Goal: Register for event/course

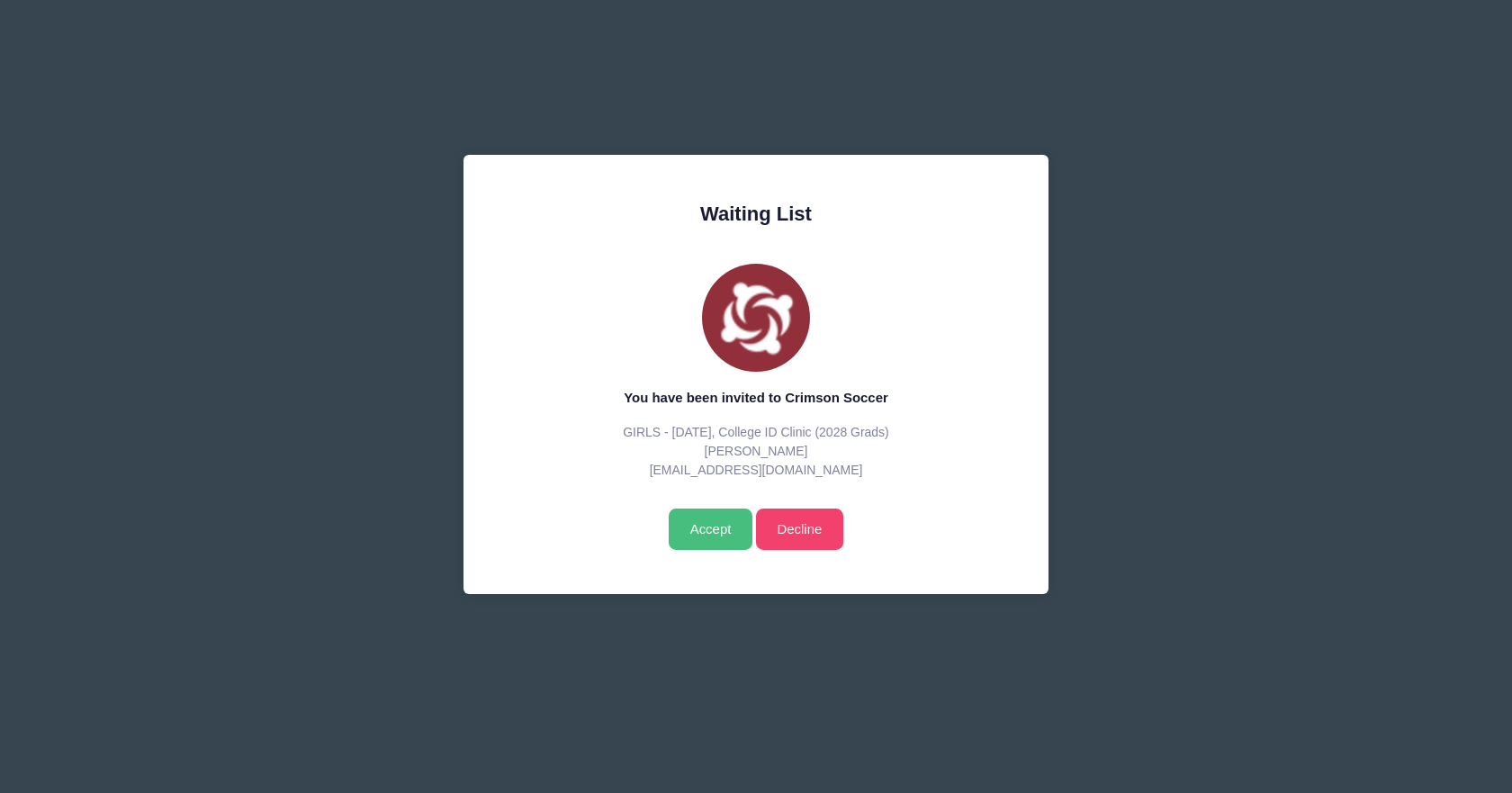
click at [698, 525] on input "Accept" at bounding box center [710, 530] width 84 height 42
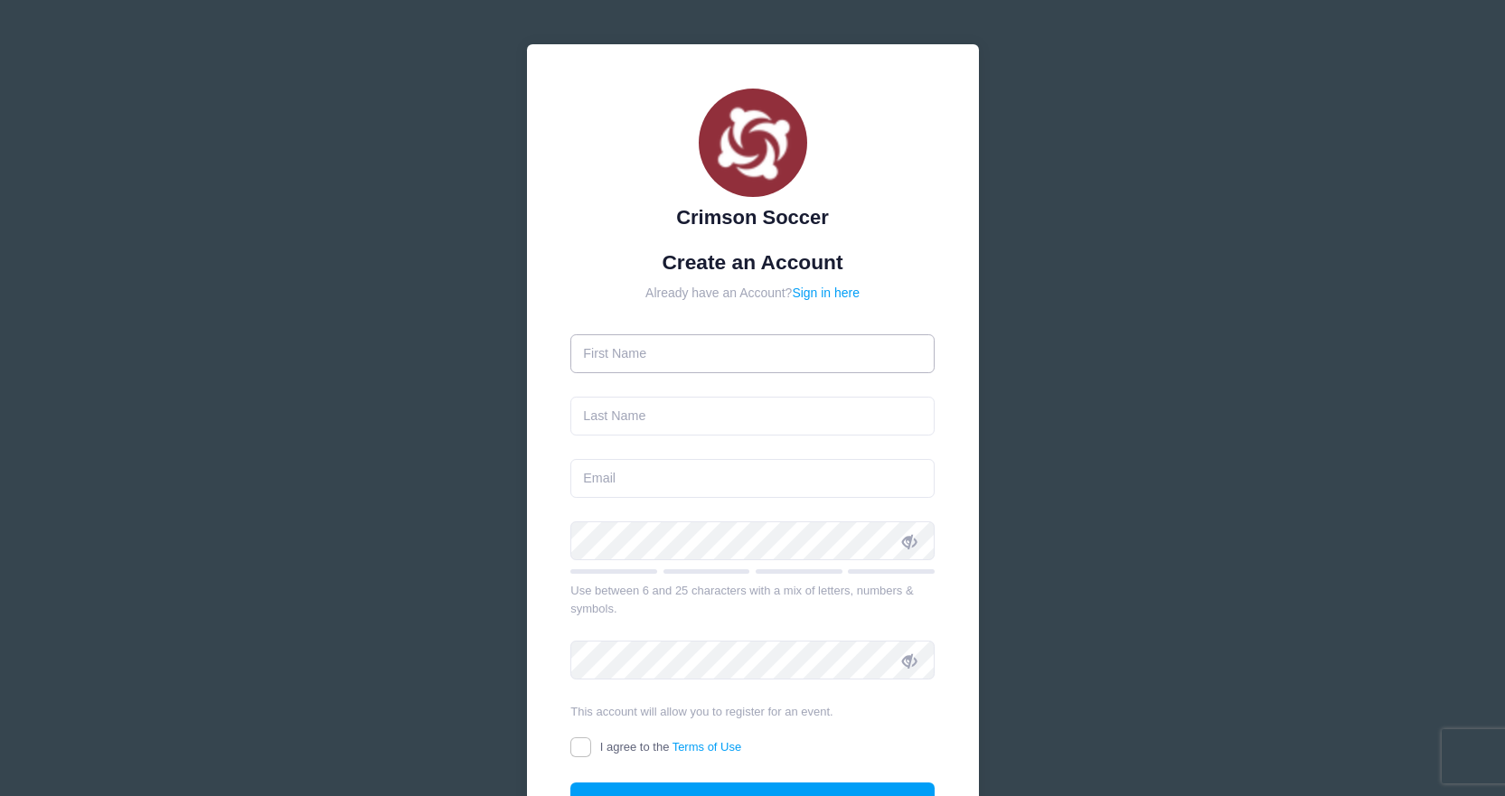
click at [711, 356] on input "text" at bounding box center [752, 353] width 364 height 39
type input "[PERSON_NAME]"
type input "[EMAIL_ADDRESS][DOMAIN_NAME]"
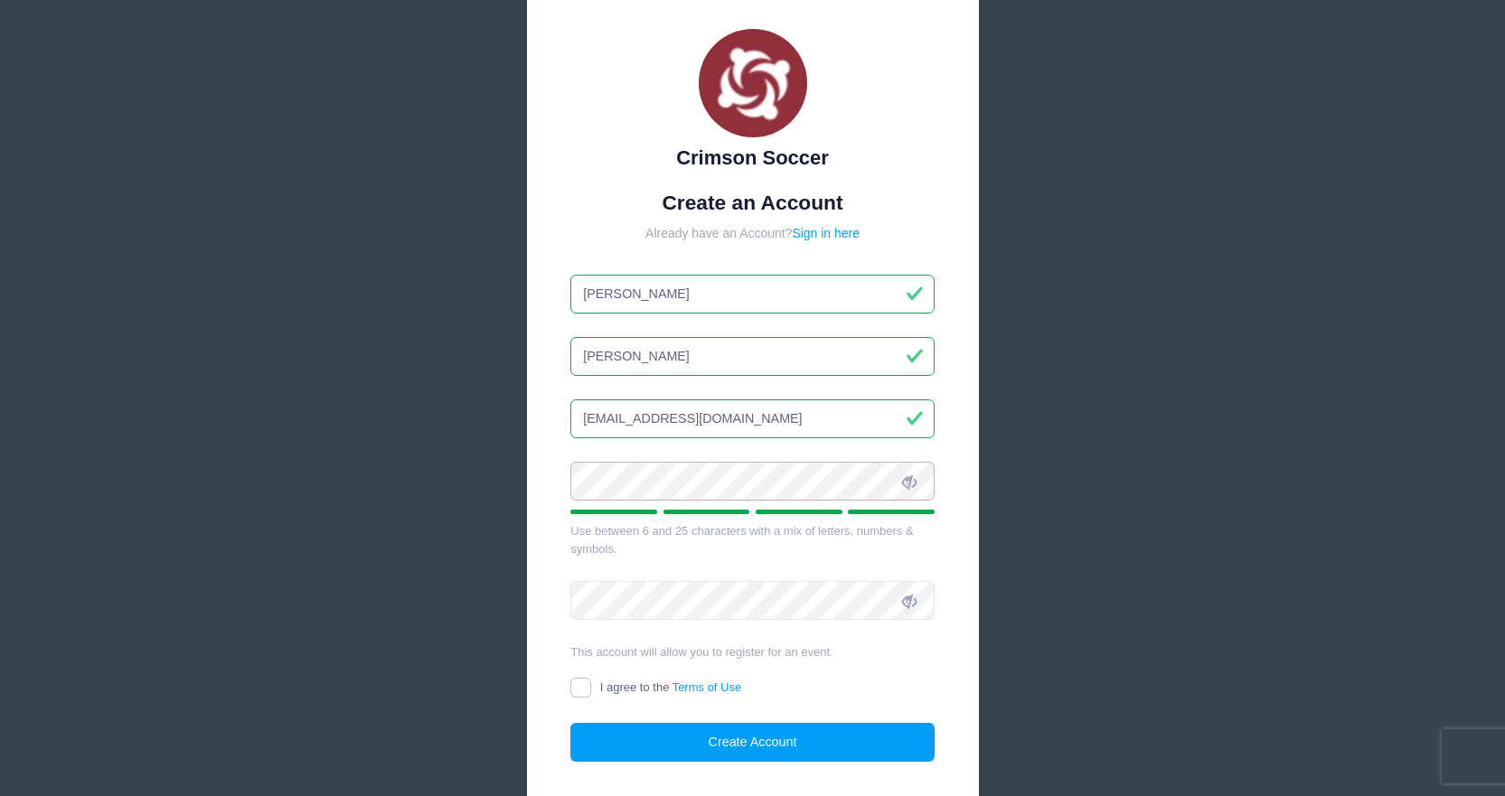
scroll to position [181, 0]
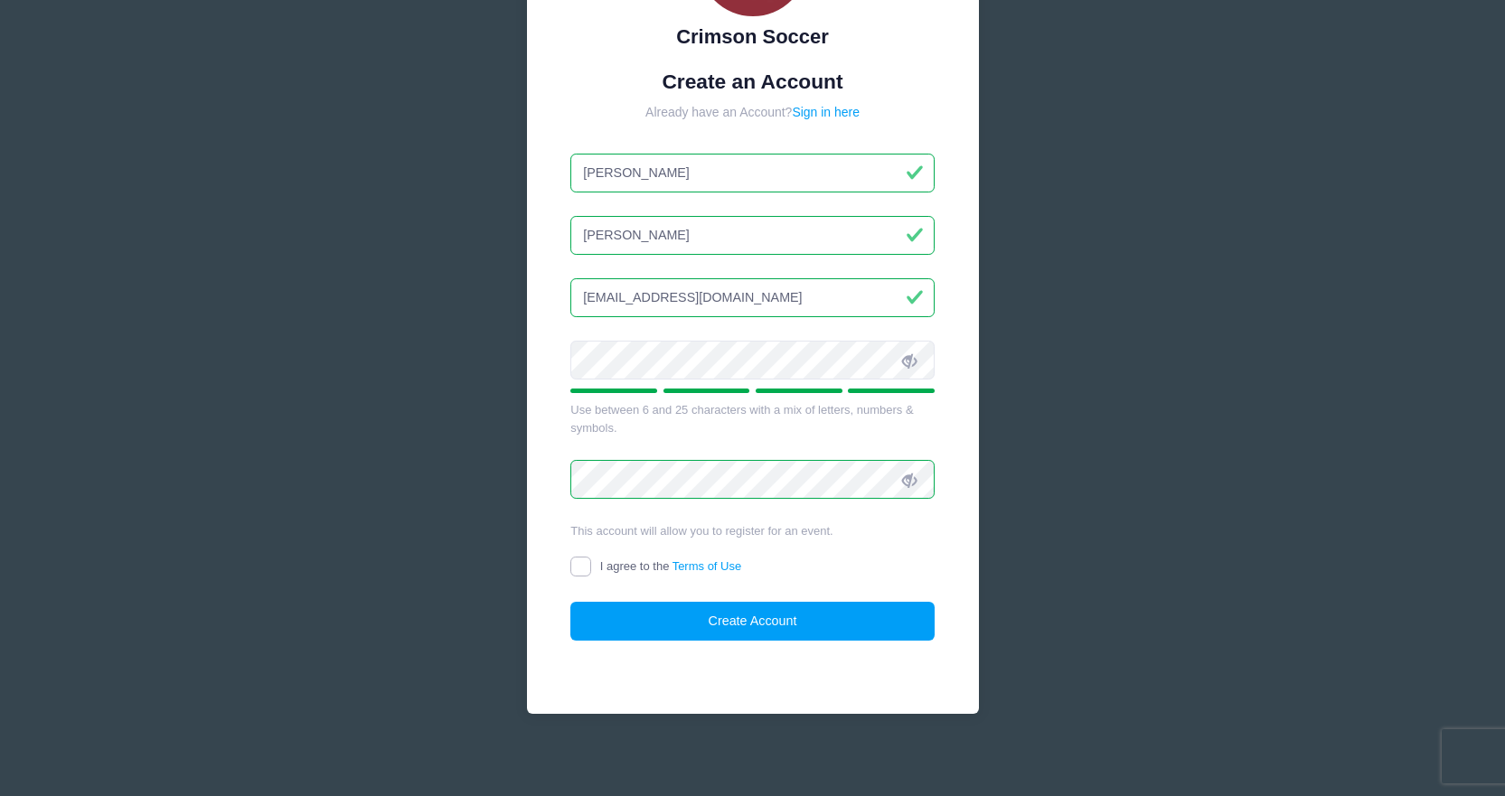
click at [583, 566] on input "I agree to the Terms of Use" at bounding box center [580, 567] width 21 height 21
checkbox input "true"
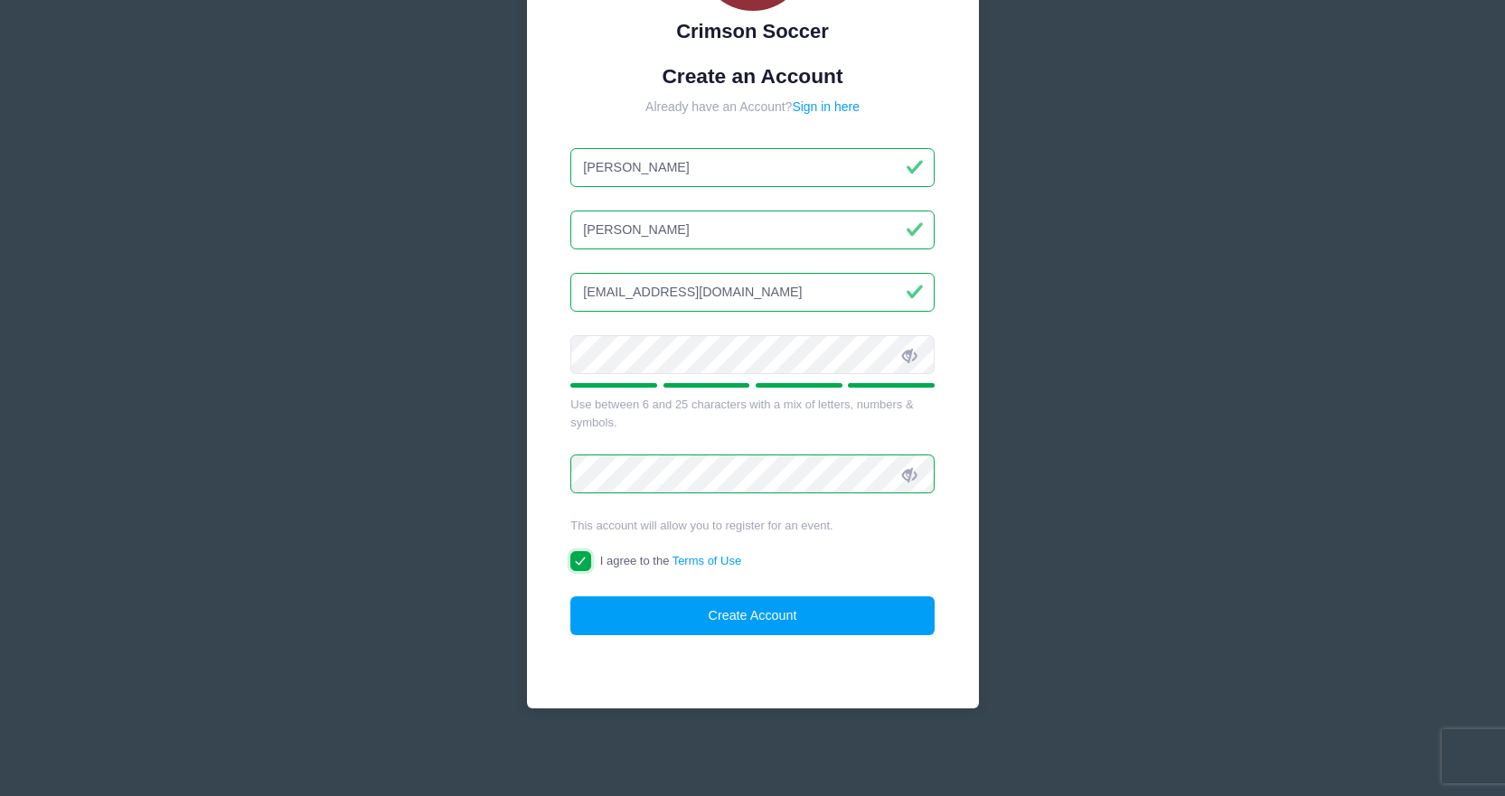
scroll to position [187, 0]
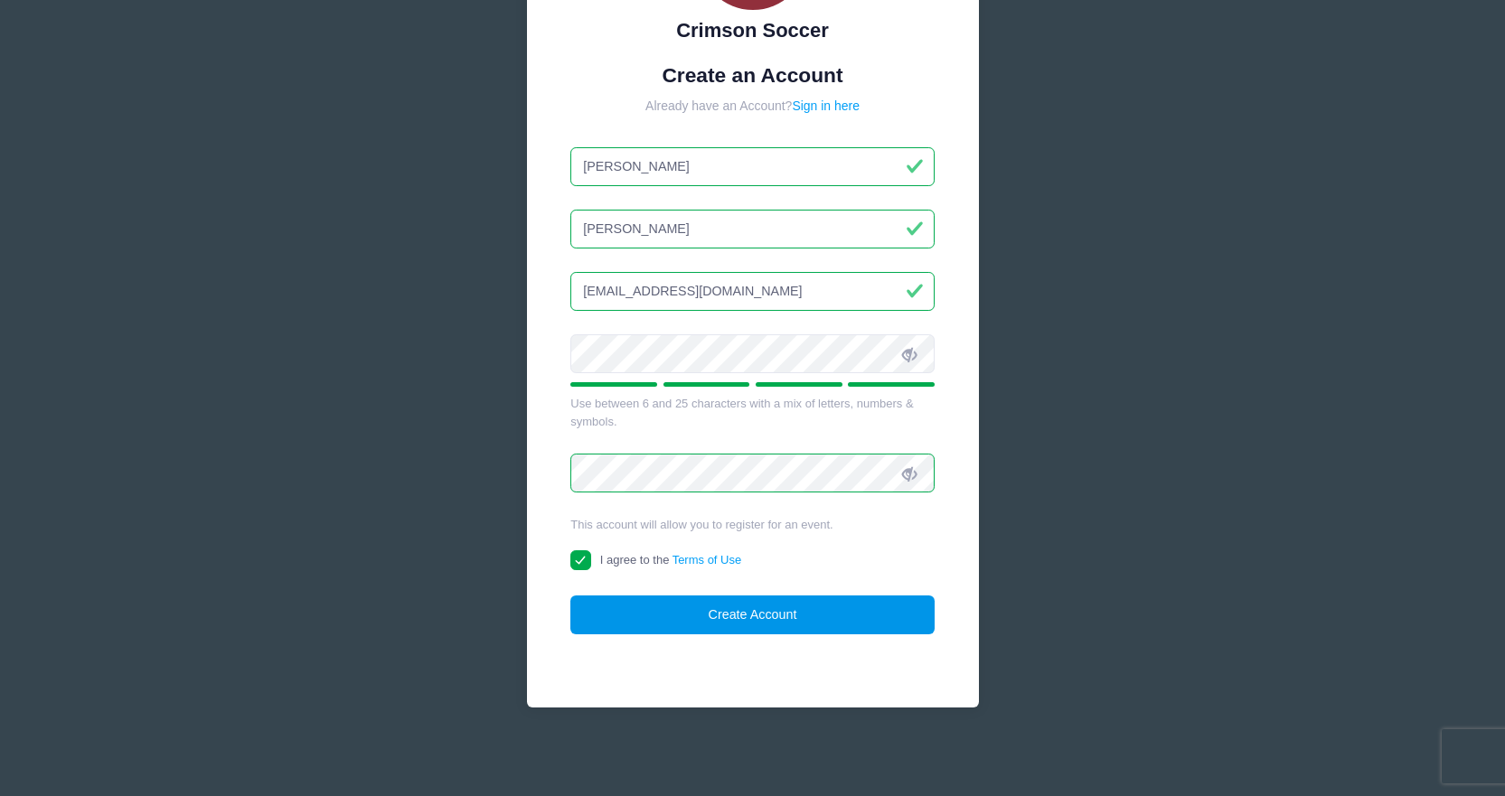
click at [747, 619] on button "Create Account" at bounding box center [752, 614] width 364 height 39
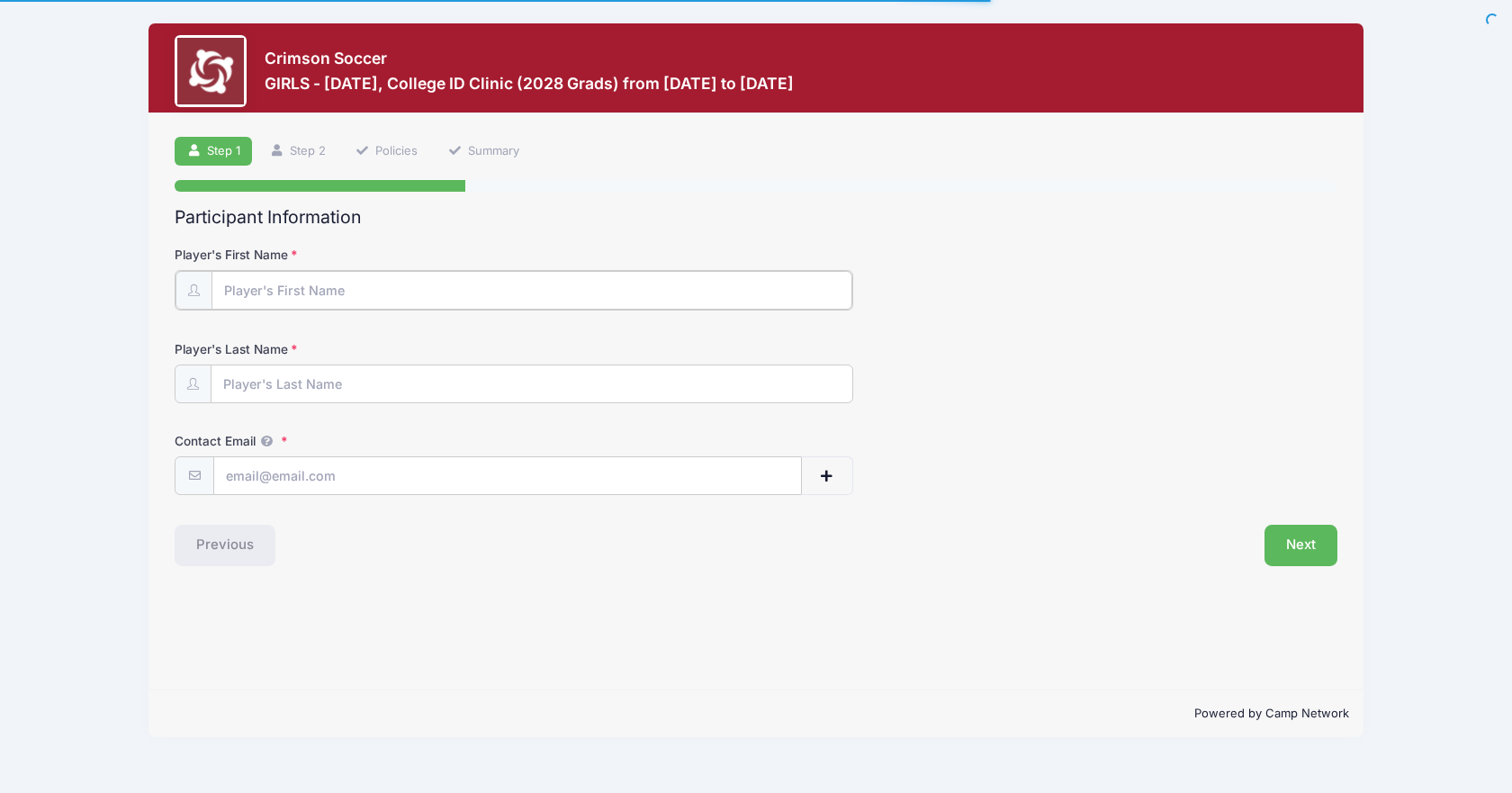
click at [410, 285] on input "Player's First Name" at bounding box center [531, 290] width 639 height 39
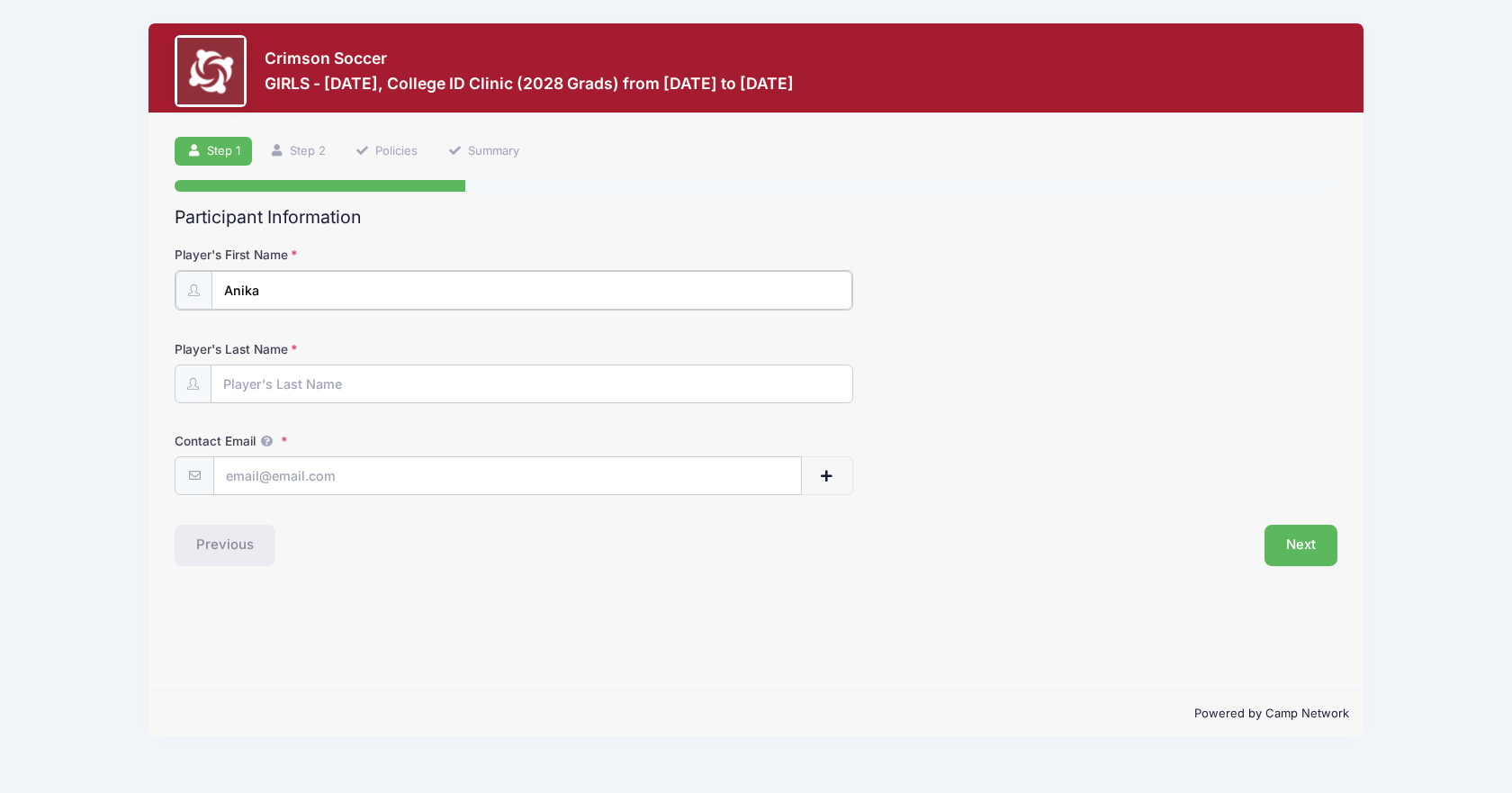
type input "Anika"
type input "Gehring"
click at [263, 480] on input "Contact Email" at bounding box center [507, 474] width 586 height 39
type input "[EMAIL_ADDRESS][DOMAIN_NAME]"
click at [1297, 546] on button "Next" at bounding box center [1301, 544] width 73 height 42
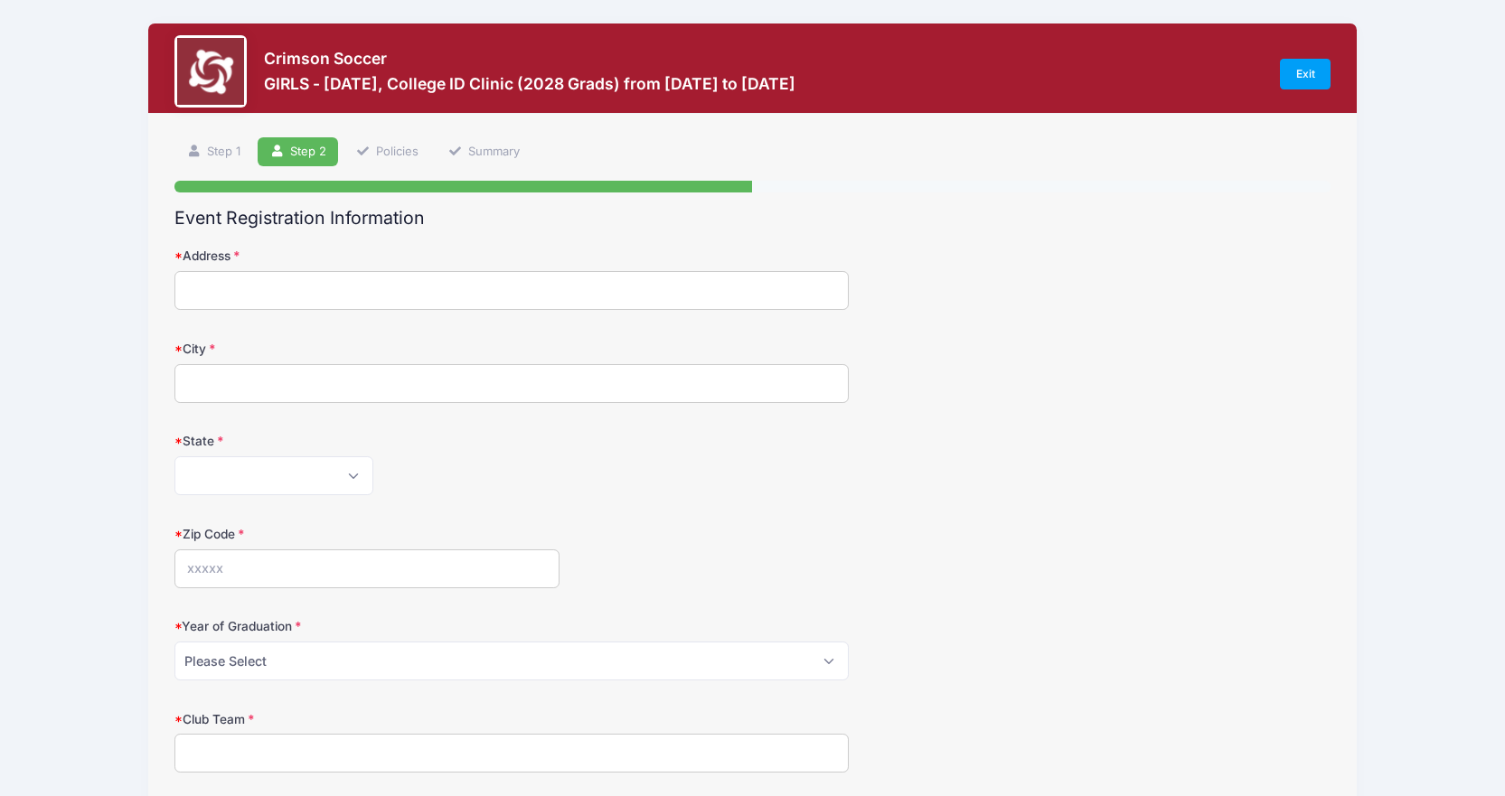
click at [262, 291] on input "Address" at bounding box center [511, 290] width 674 height 39
type input "5301 Mandrake Court"
type input "Raleigh"
select select "NC"
type input "27613"
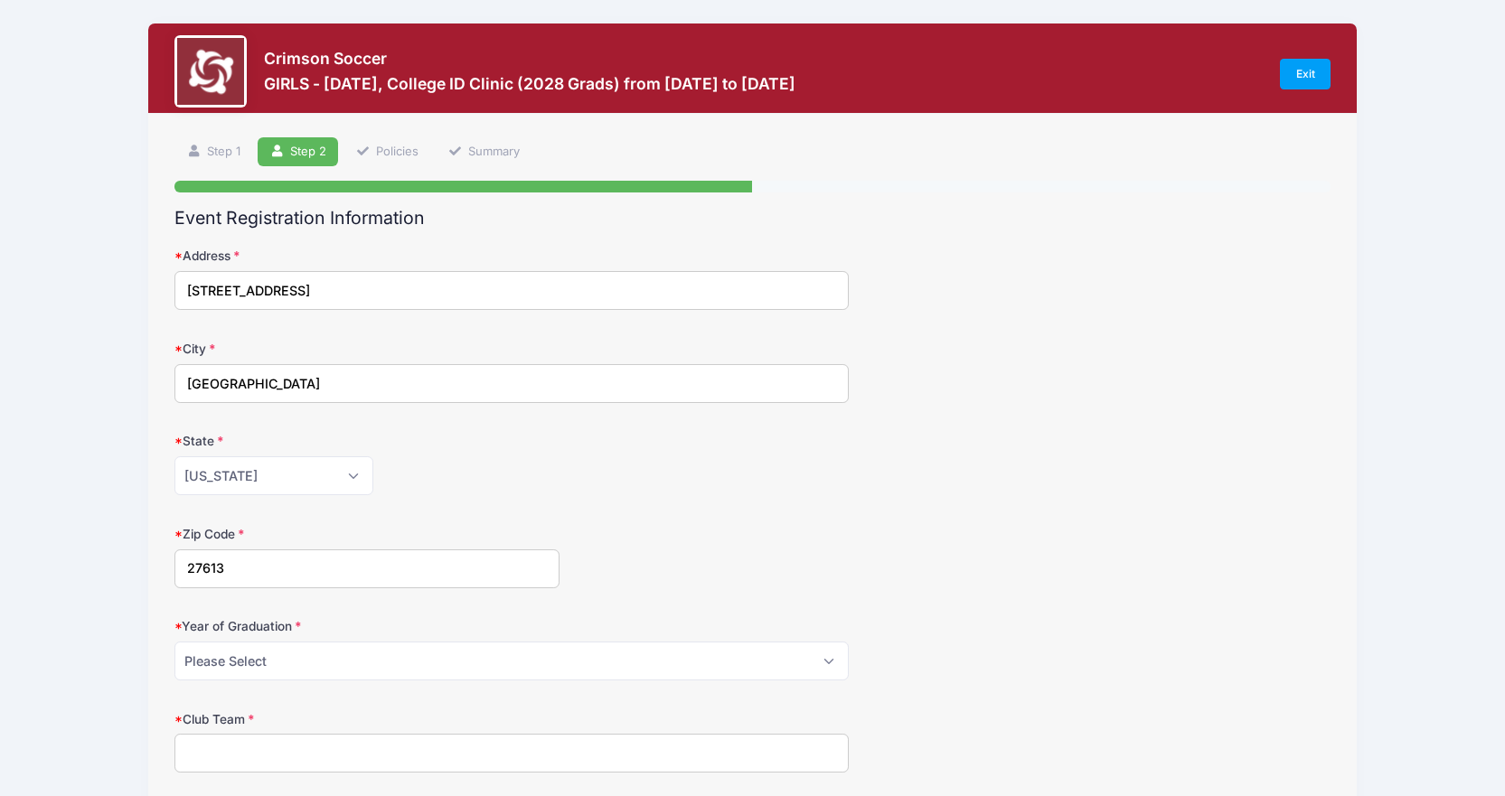
type input "Louis Gehring"
type input "(401) 692-1433"
type input "[EMAIL_ADDRESS][DOMAIN_NAME]"
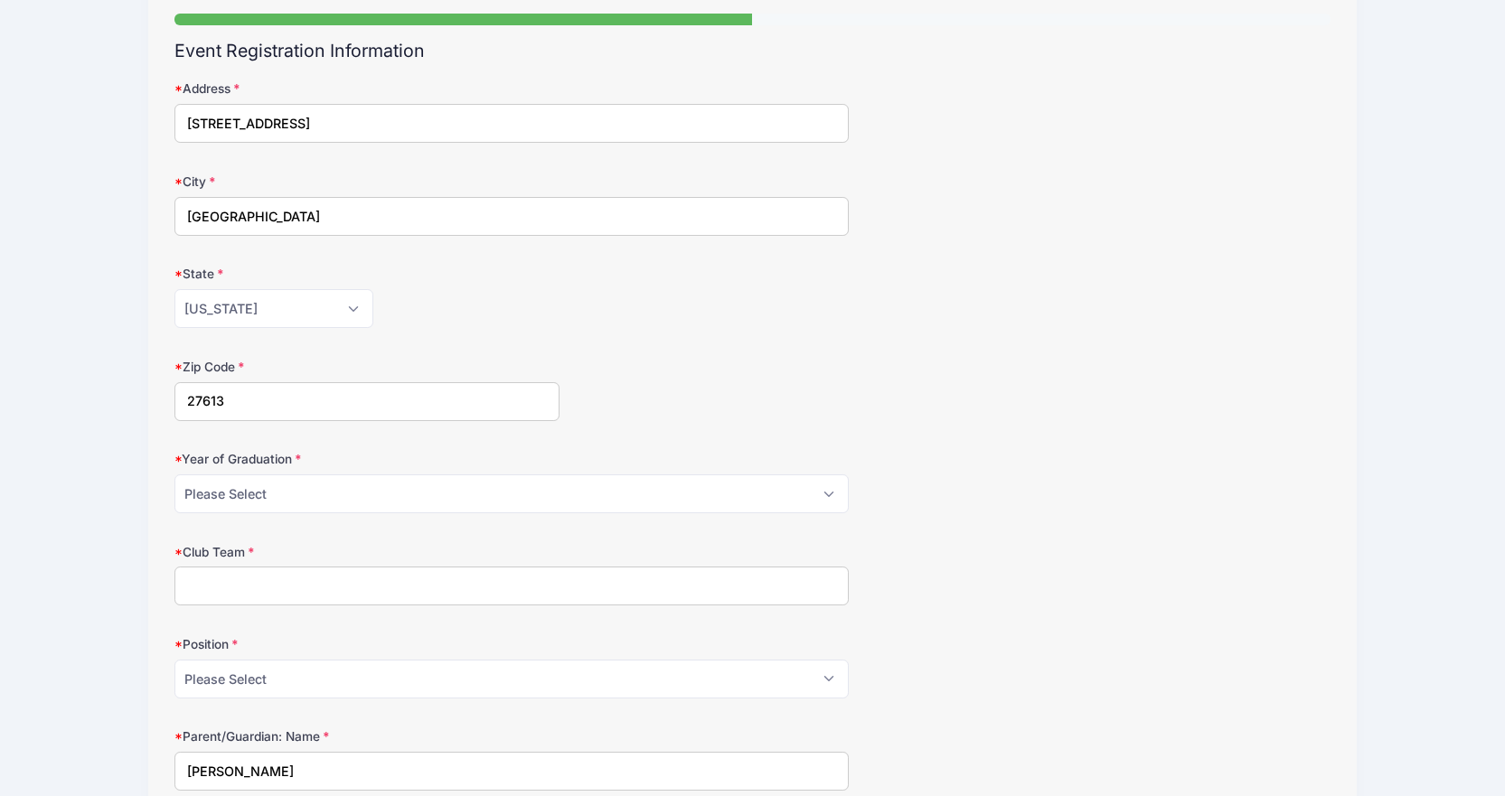
scroll to position [181, 0]
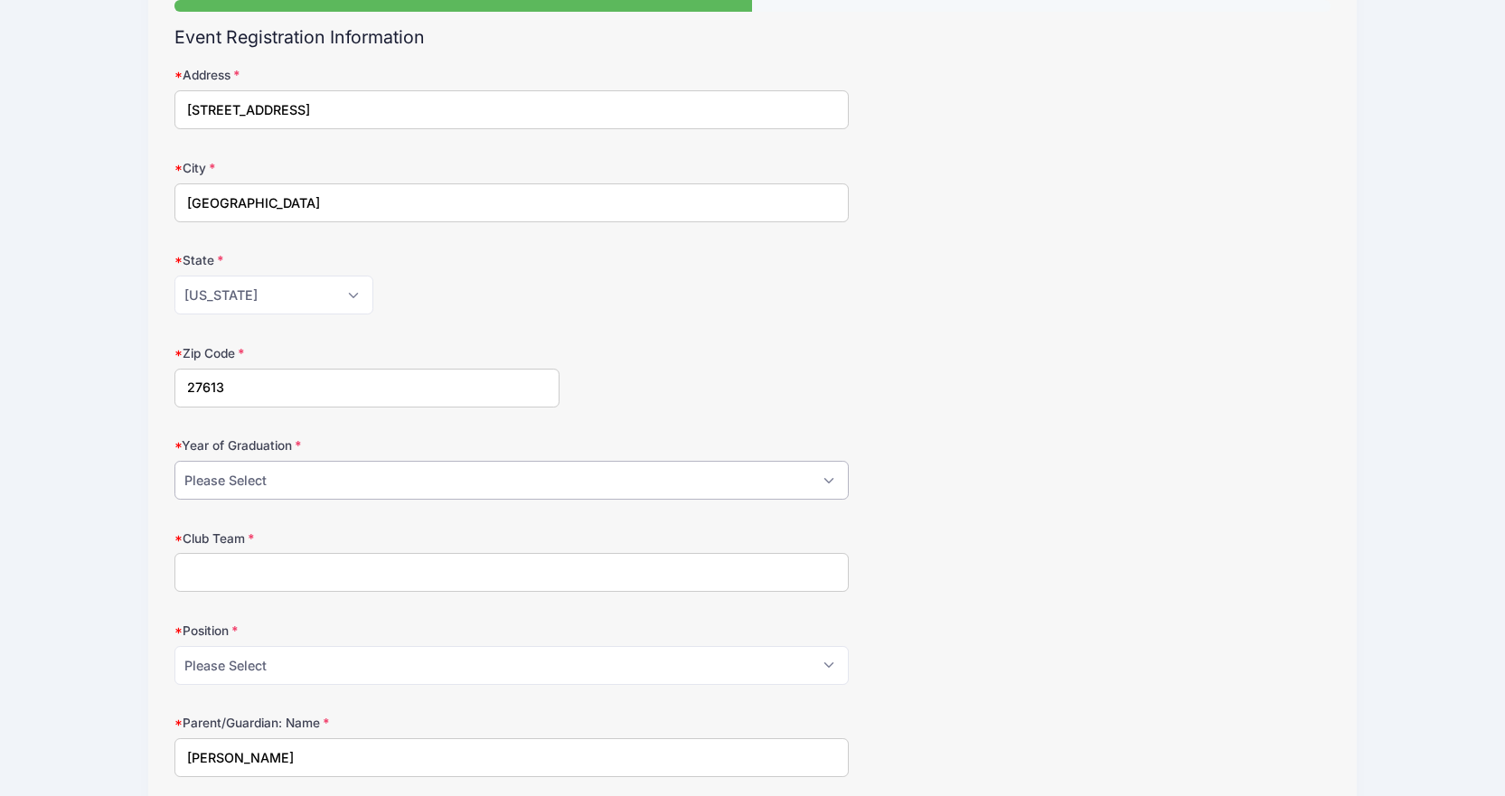
click at [304, 480] on select "Please Select 2025 2026 2027 2028 2029 2030 2031" at bounding box center [511, 480] width 674 height 39
select select "2028"
click at [174, 461] on select "Please Select 2025 2026 2027 2028 2029 2030 2031" at bounding box center [511, 480] width 674 height 39
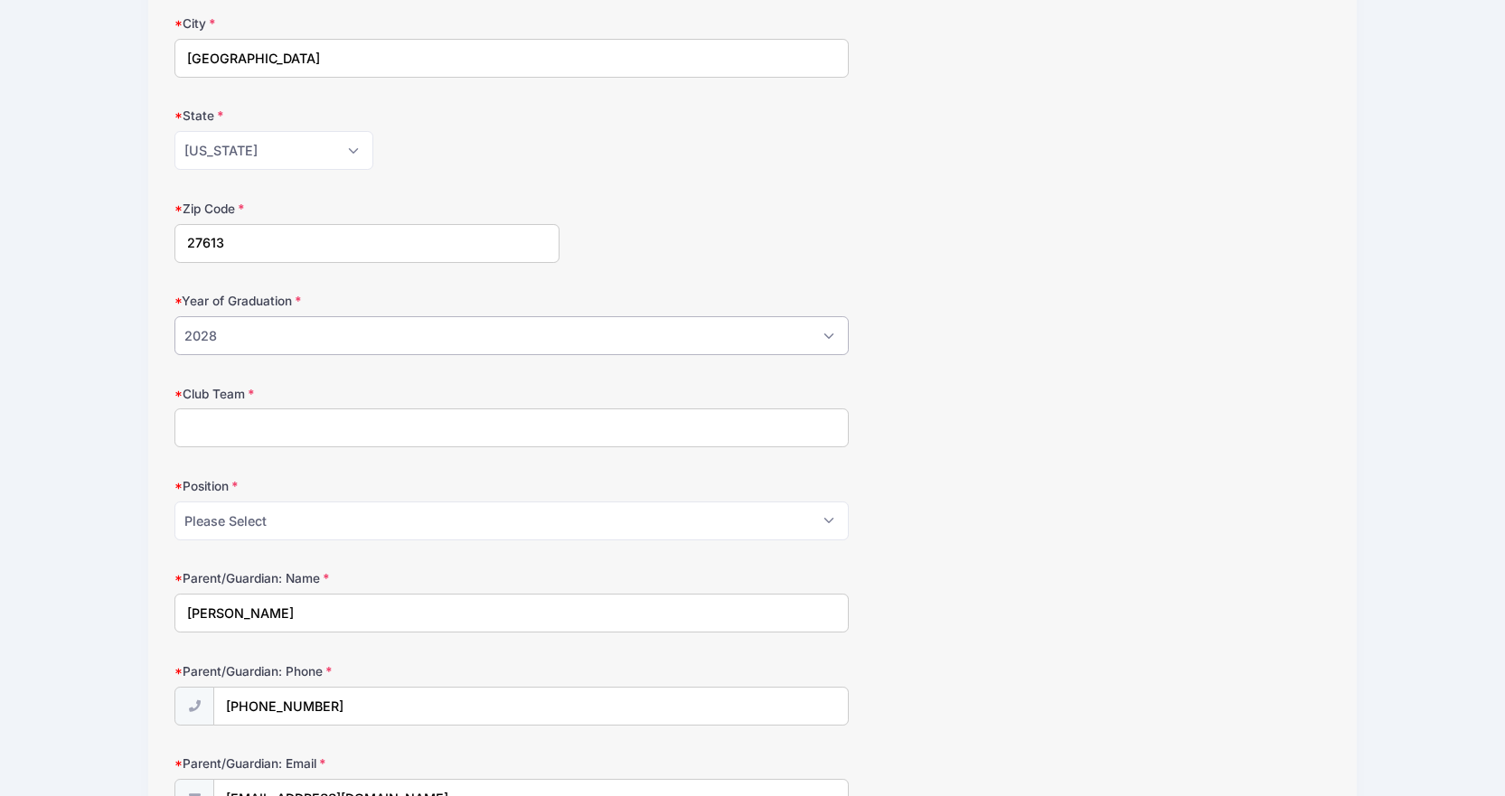
scroll to position [361, 0]
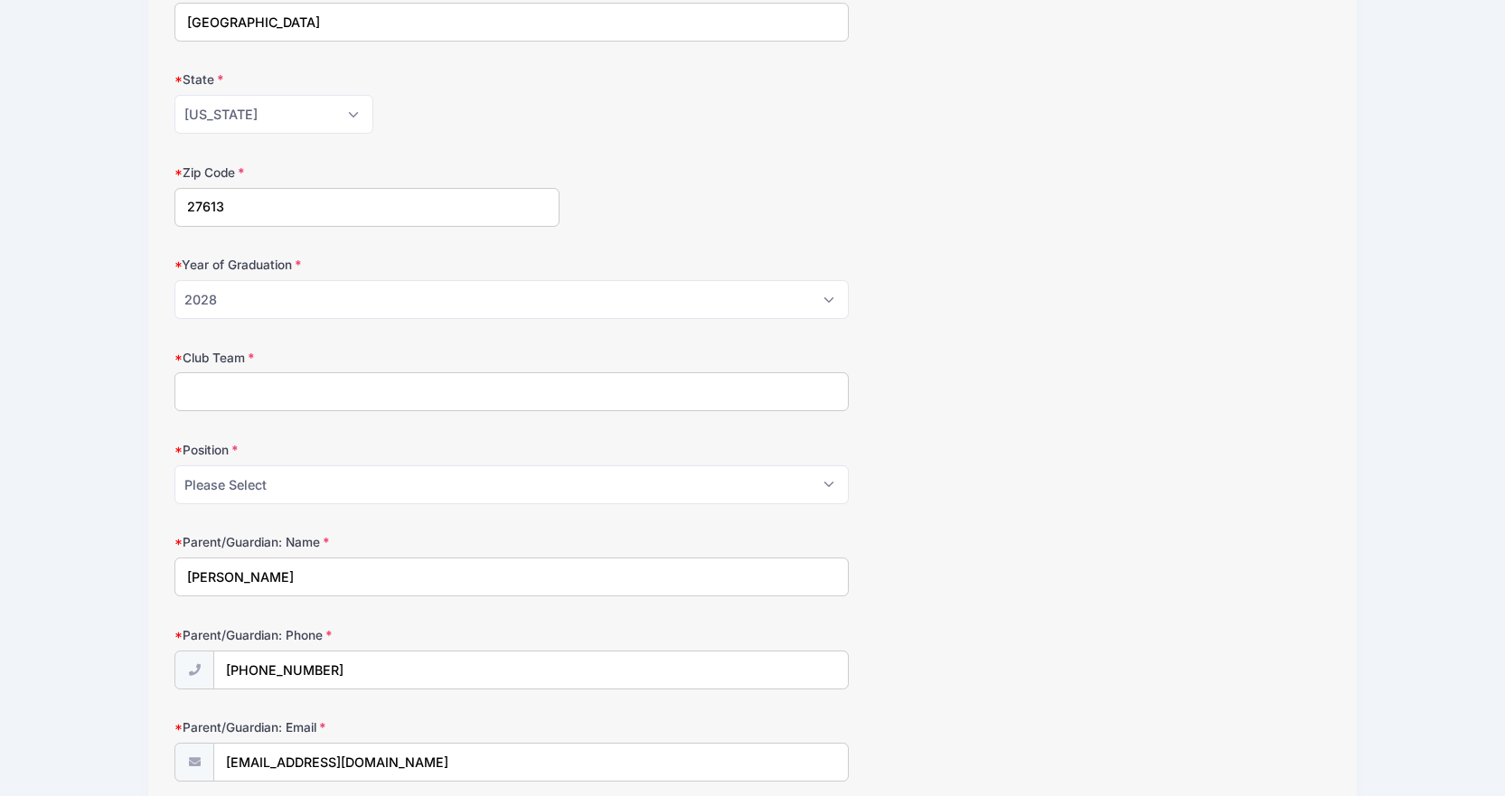
click at [263, 390] on input "Club Team" at bounding box center [511, 391] width 674 height 39
click at [184, 389] on input "Ecnl" at bounding box center [511, 391] width 674 height 39
click at [354, 380] on input "ncfc Ecnl" at bounding box center [511, 391] width 674 height 39
type input "ncfc Ecnl gu16"
click at [307, 488] on select "Please Select GK Def Mid Fwd" at bounding box center [511, 484] width 674 height 39
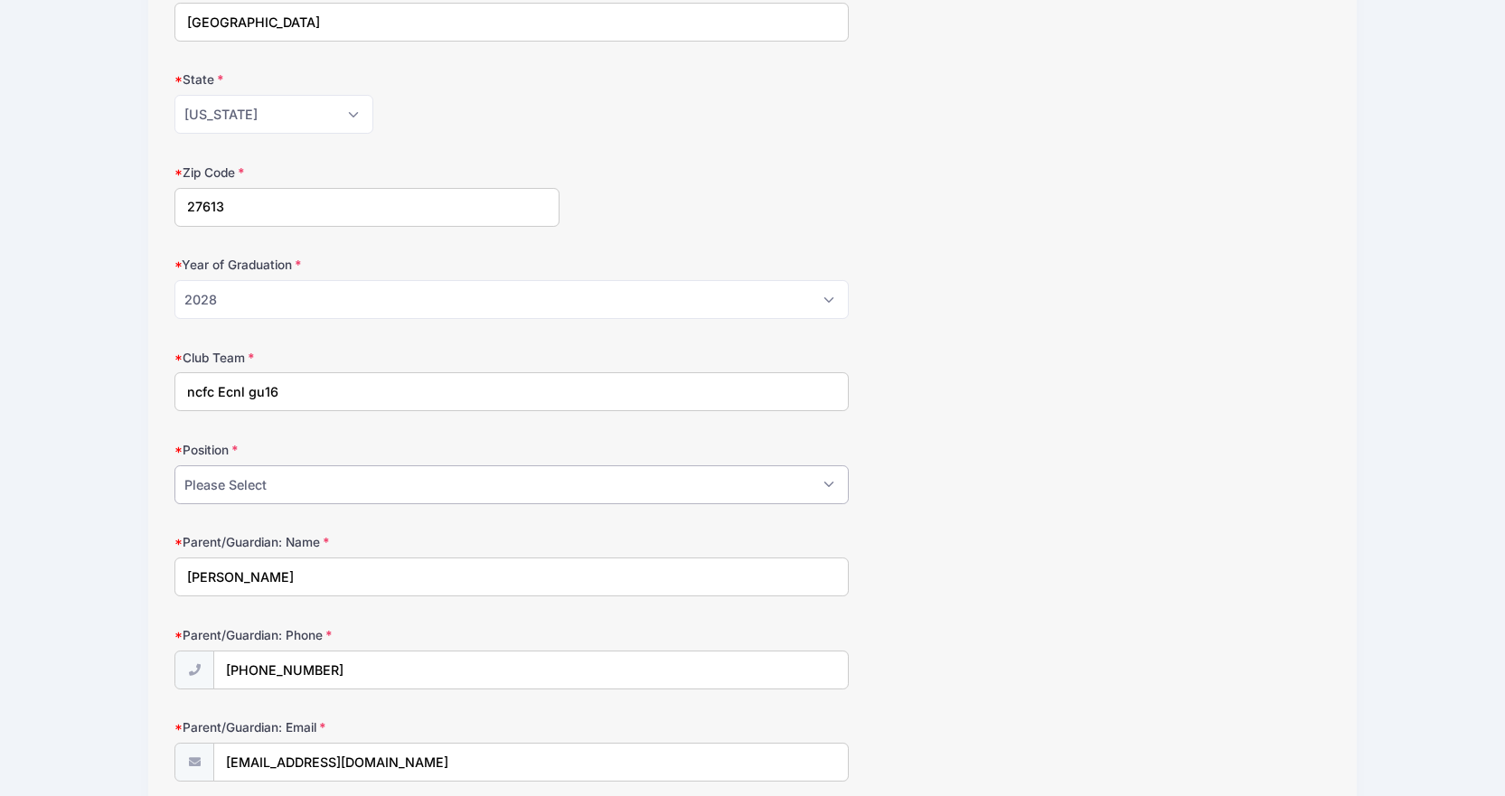
select select "GK"
click at [174, 465] on select "Please Select GK Def Mid Fwd" at bounding box center [511, 484] width 674 height 39
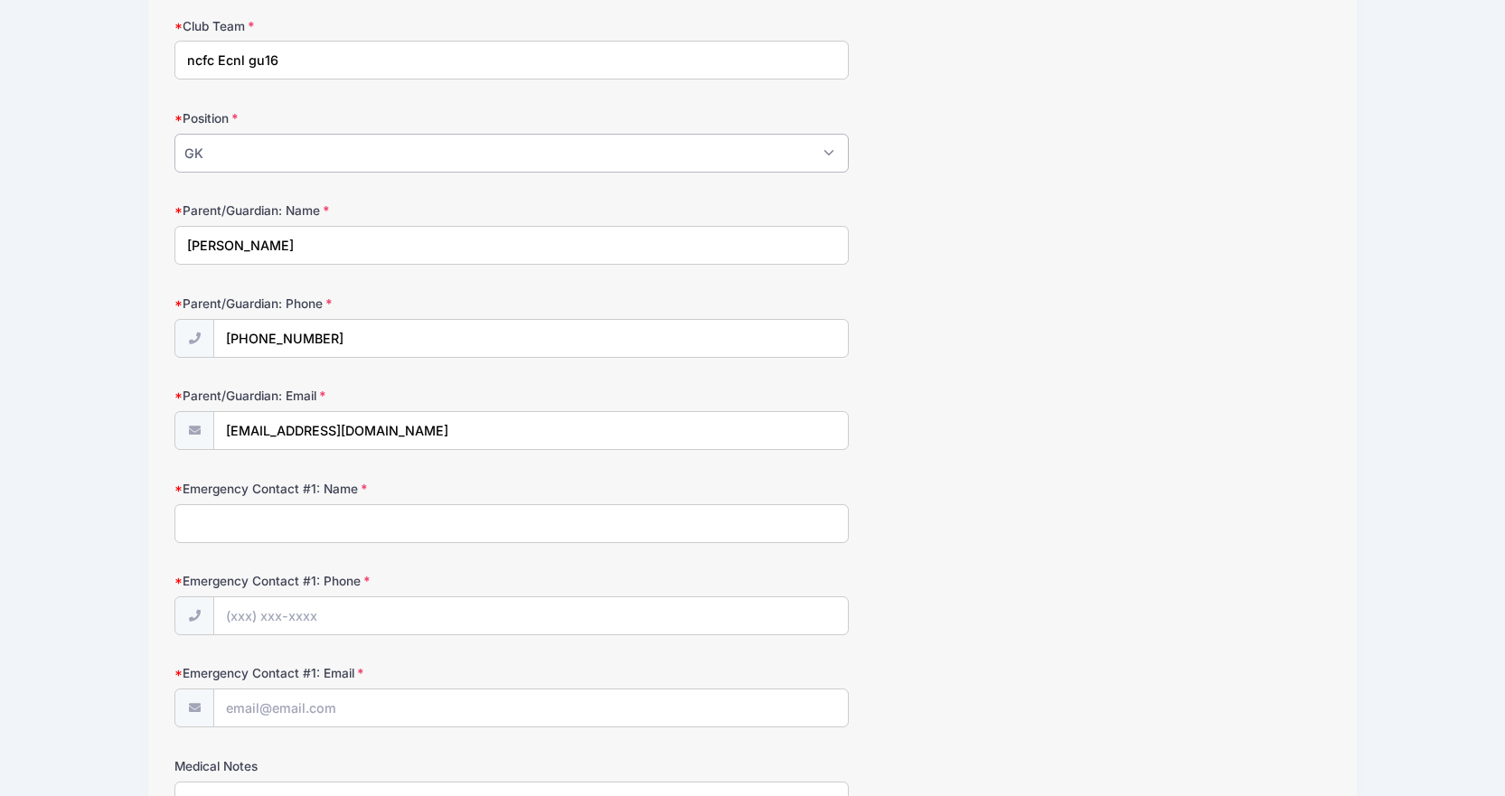
scroll to position [723, 0]
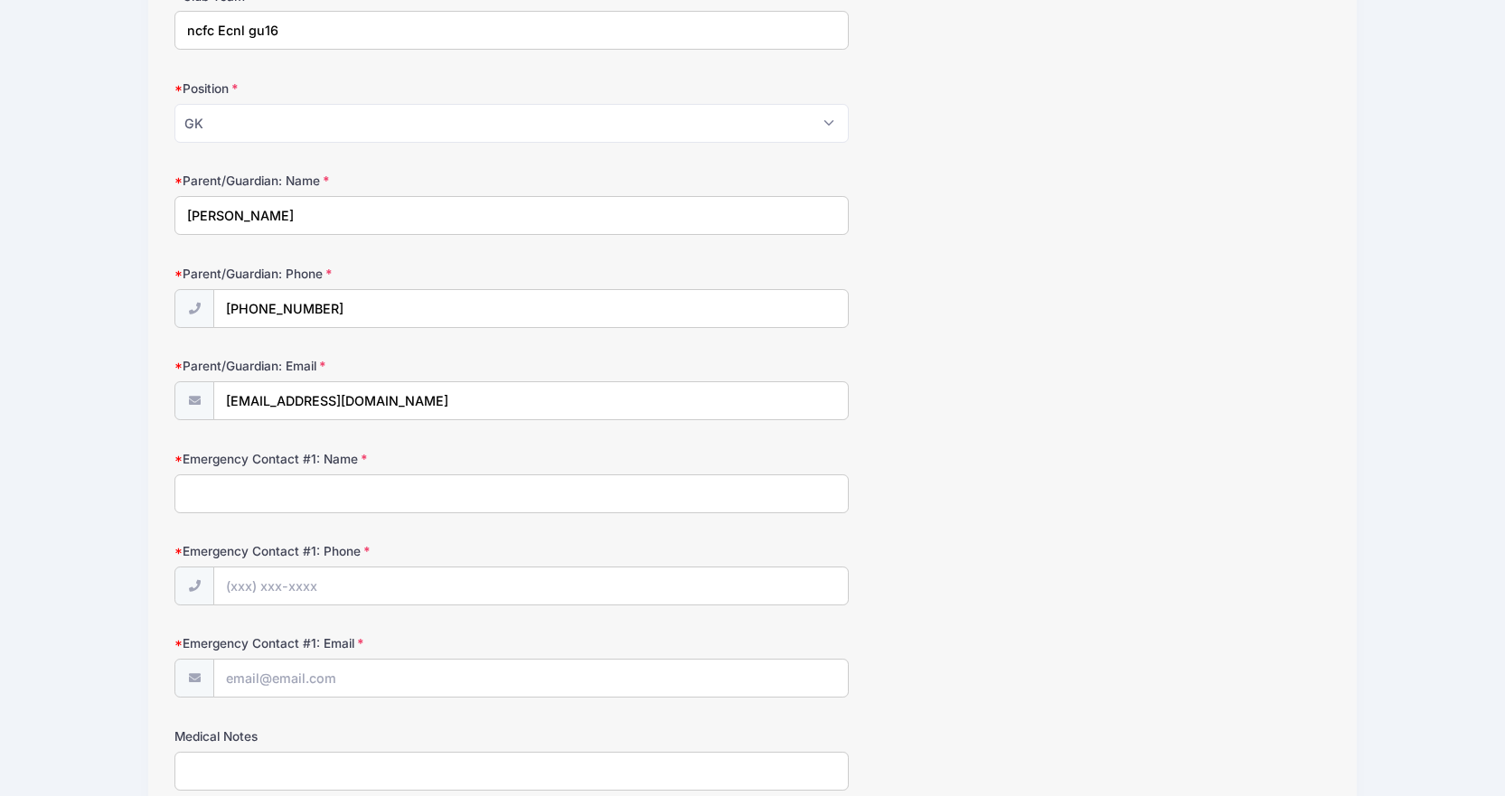
click at [248, 492] on input "Emergency Contact #1: Name" at bounding box center [511, 493] width 674 height 39
type input "Rebecca Gehring"
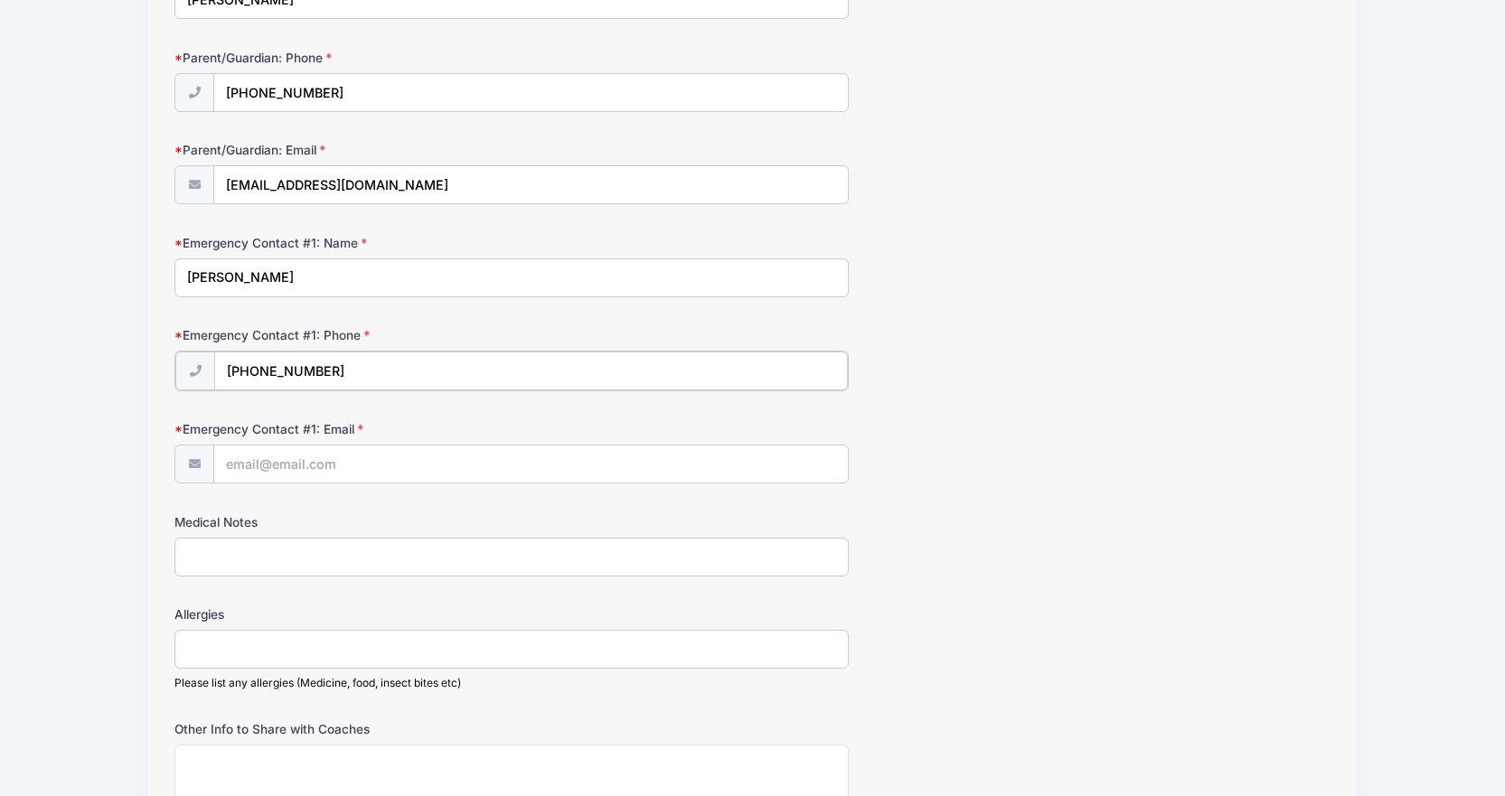
scroll to position [994, 0]
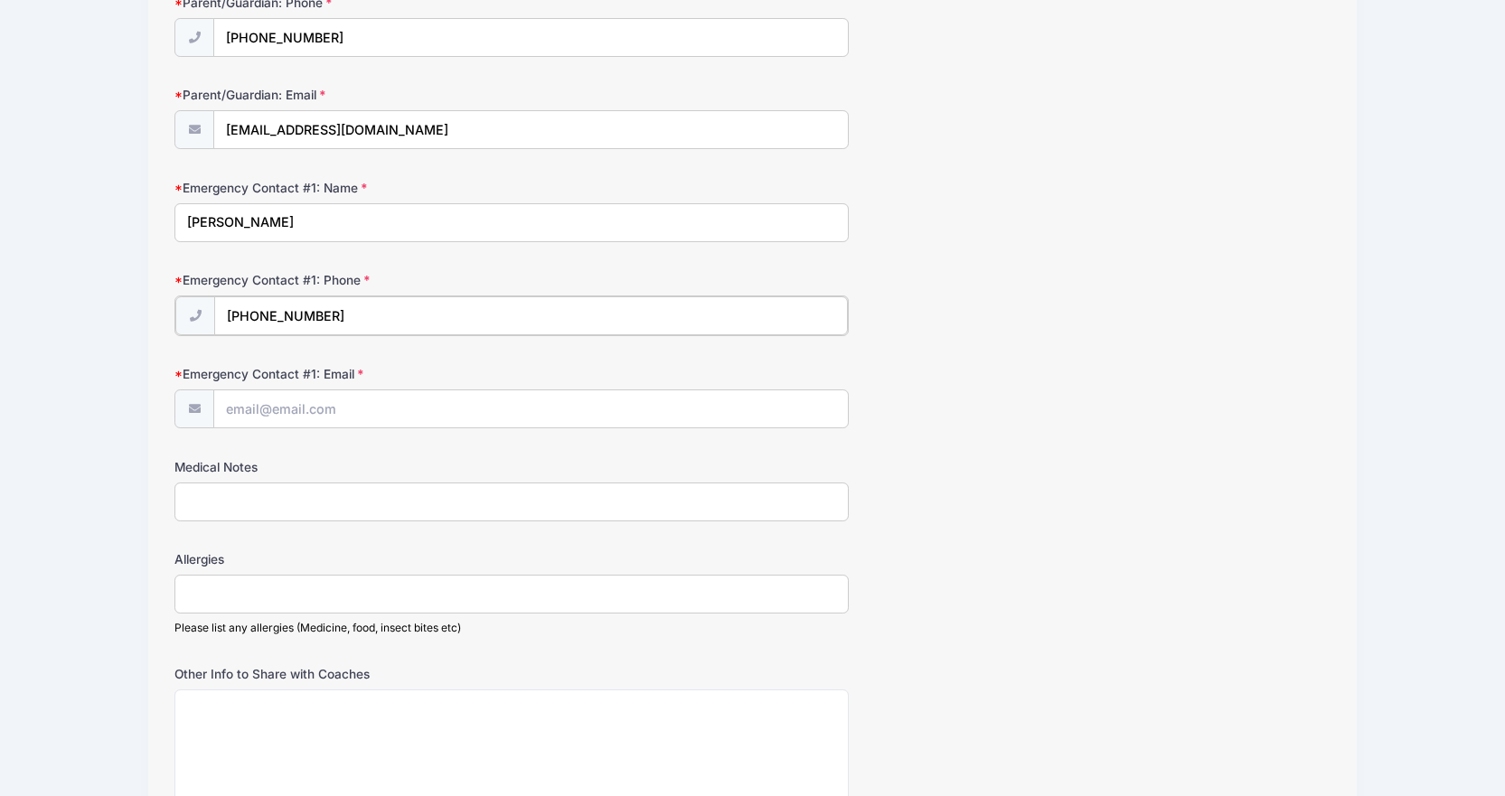
type input "(917) 968-4012"
click at [330, 410] on input "Emergency Contact #1: Email" at bounding box center [530, 408] width 633 height 39
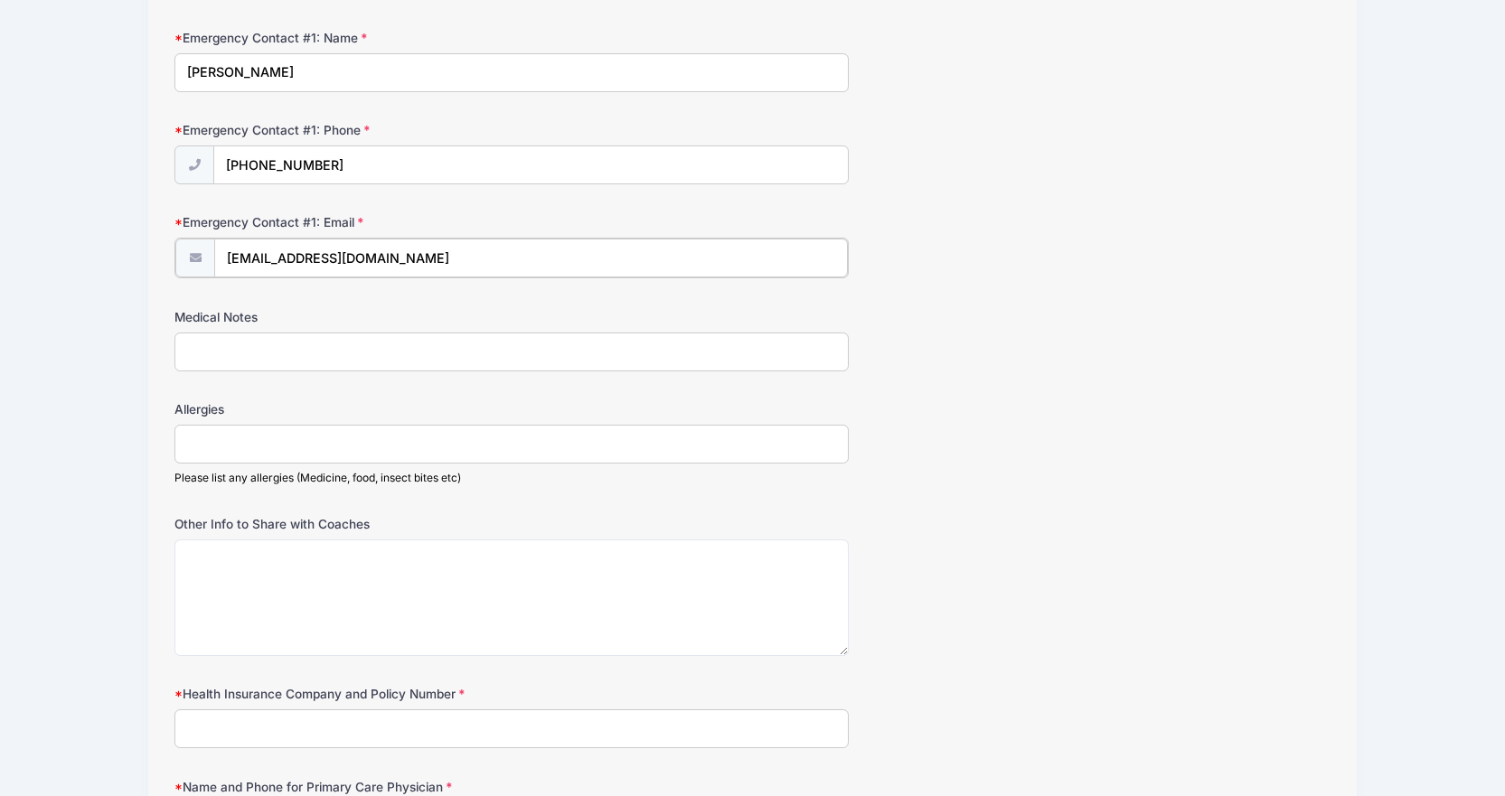
scroll to position [1175, 0]
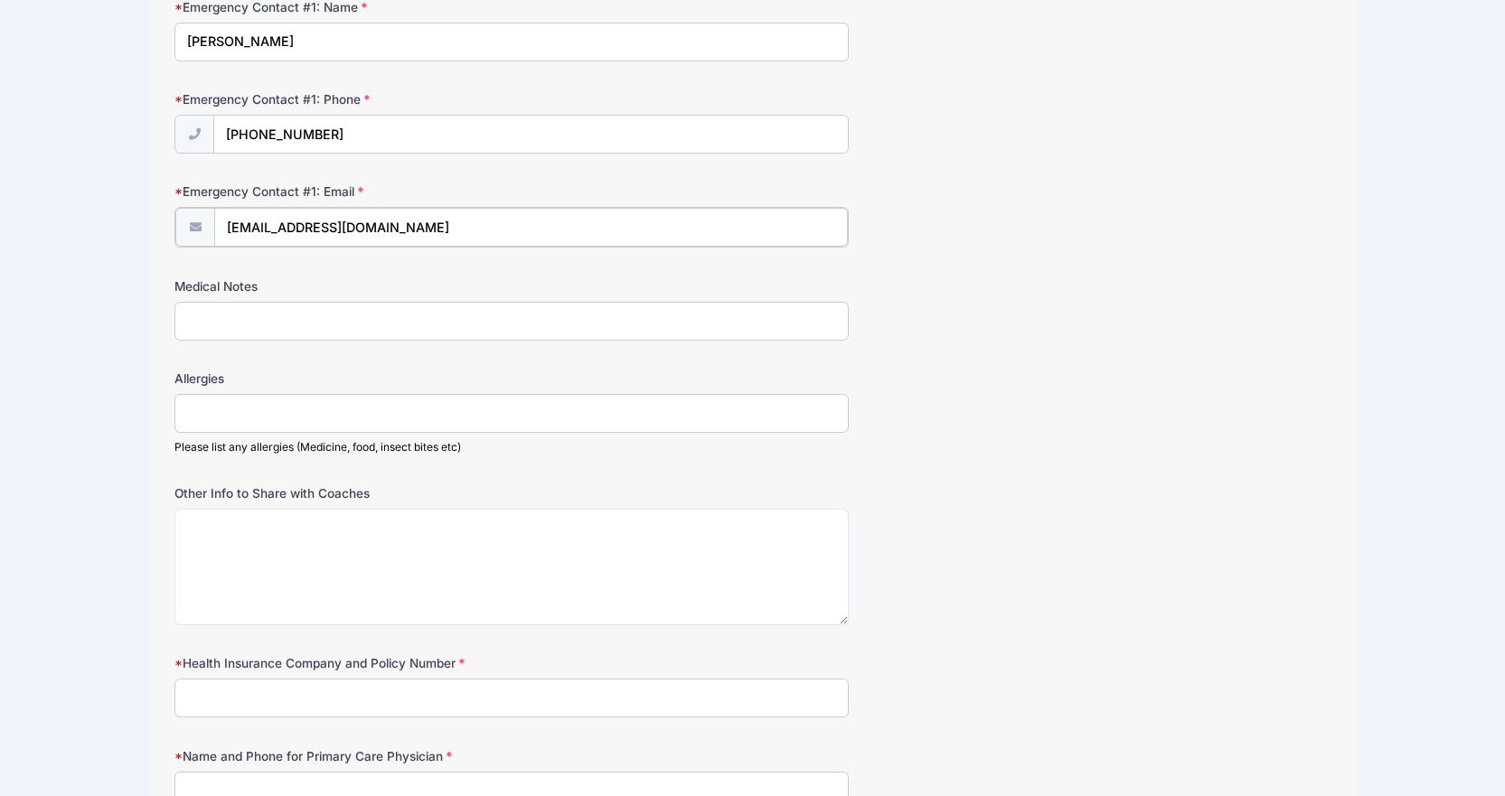
type input "rebeccapgehring@gmail.com"
click at [259, 315] on input "Medical Notes" at bounding box center [511, 319] width 674 height 39
type input "none"
click at [231, 413] on input "Allergies" at bounding box center [511, 411] width 674 height 39
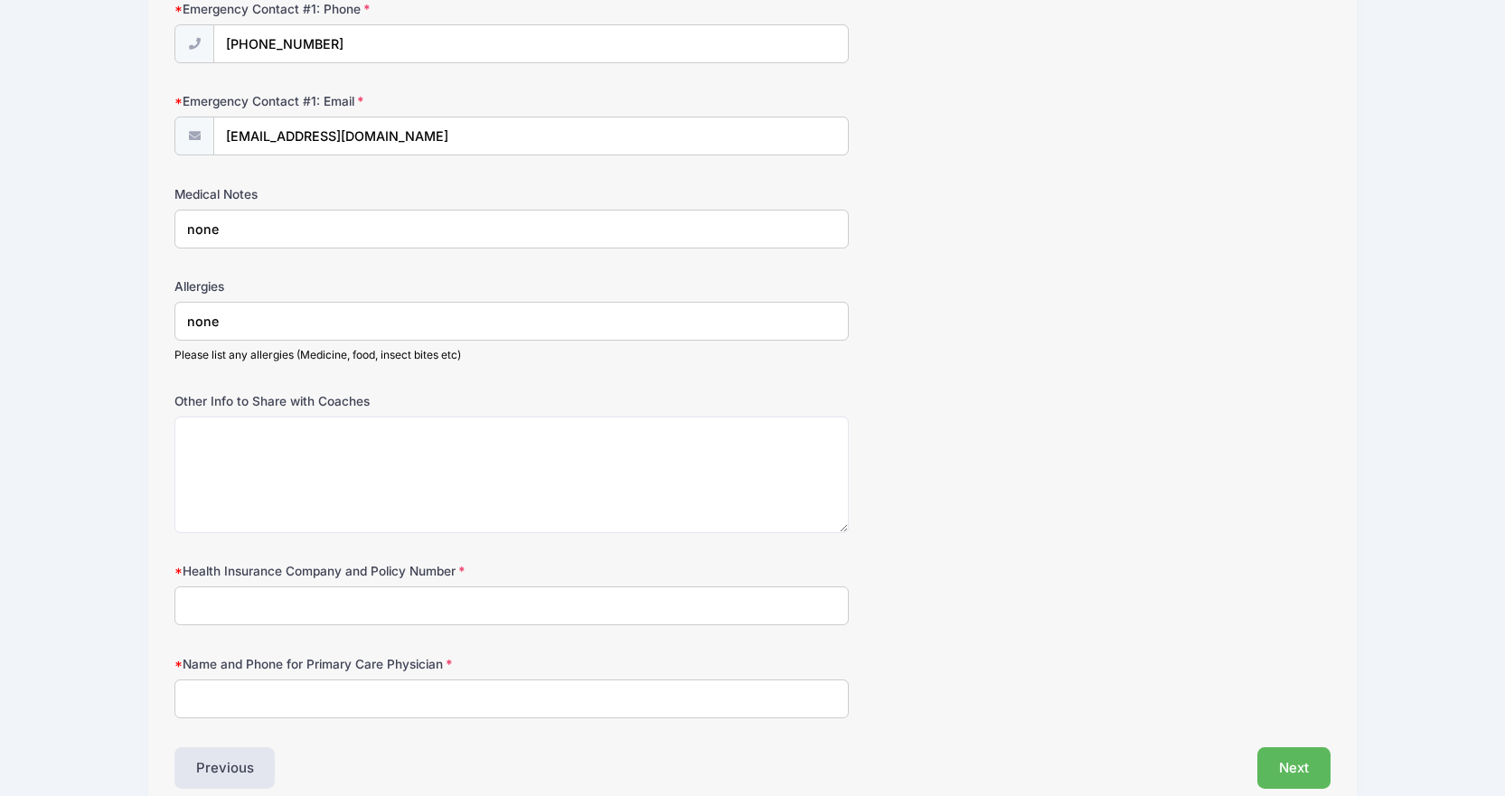
scroll to position [1353, 0]
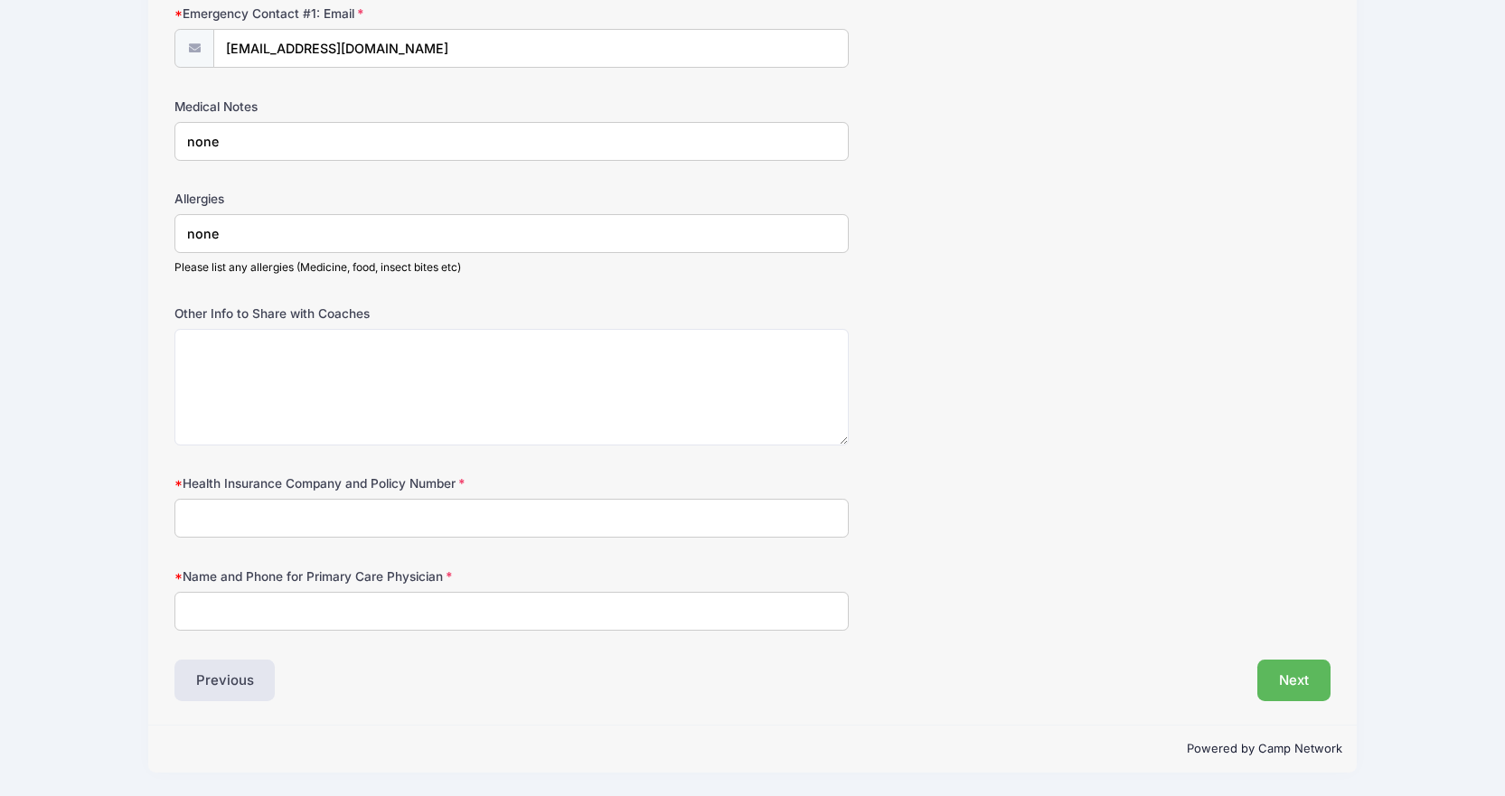
type input "none"
click at [253, 516] on input "Health Insurance Company and Policy Number" at bounding box center [511, 518] width 674 height 39
type input "United Healthcare 938213562"
click at [299, 612] on input "Name and Phone for Primary Care Physician" at bounding box center [511, 611] width 674 height 39
click at [351, 614] on input "Name and Phone for Primary Care Physician" at bounding box center [511, 611] width 674 height 39
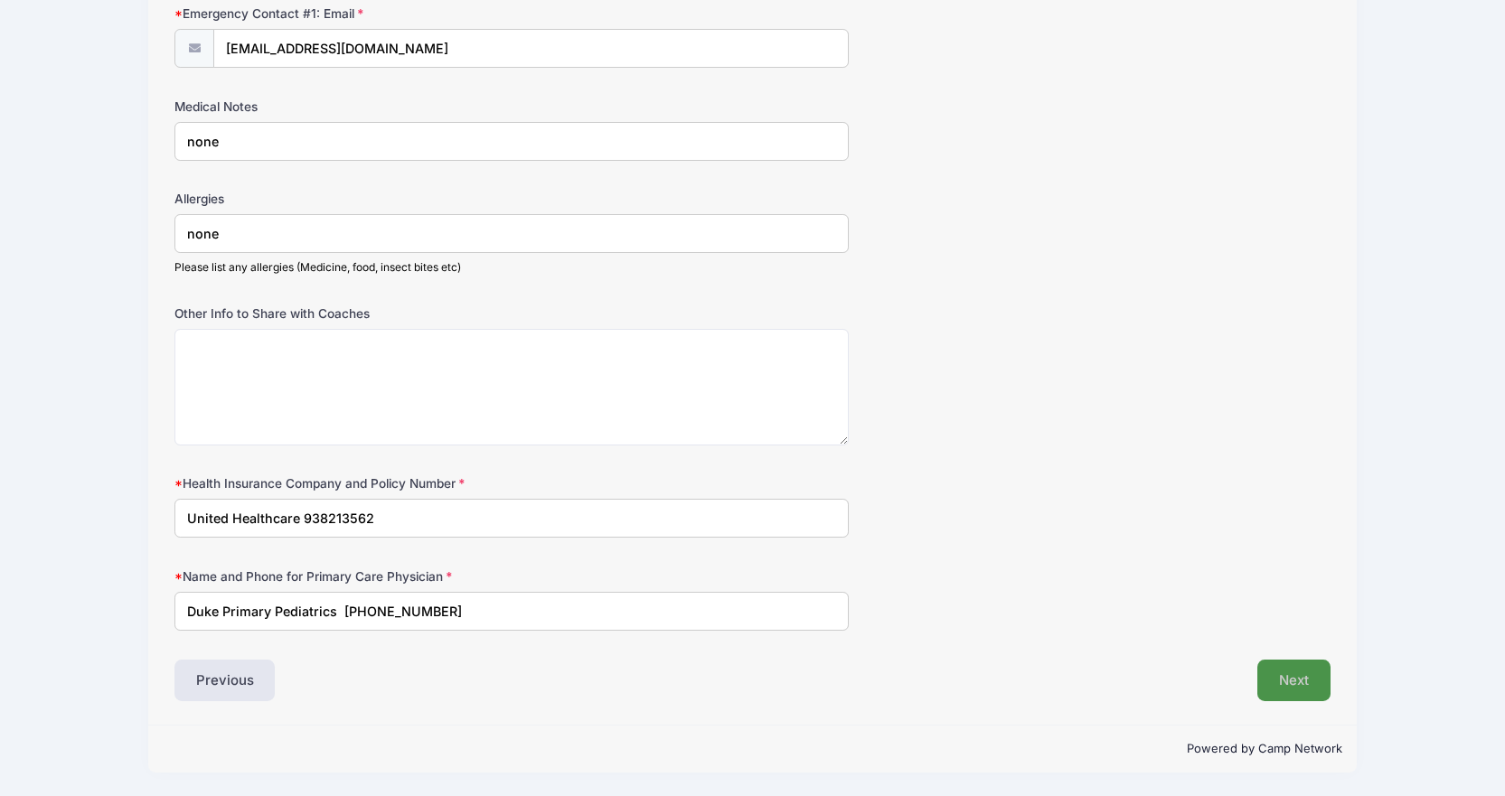
type input "Duke Primary Pediatrics 919-385-2120"
click at [1285, 678] on button "Next" at bounding box center [1293, 681] width 73 height 42
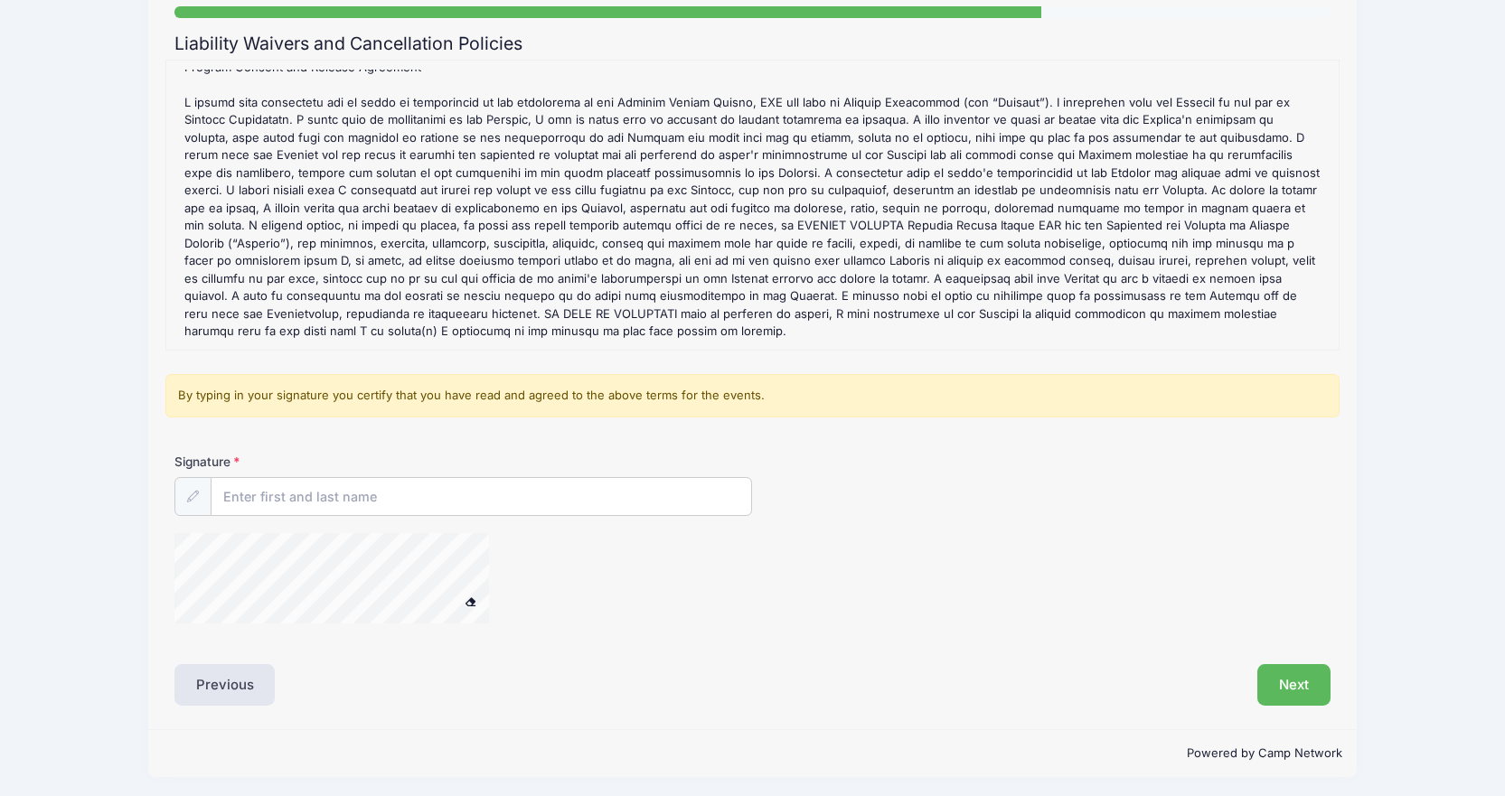
scroll to position [179, 0]
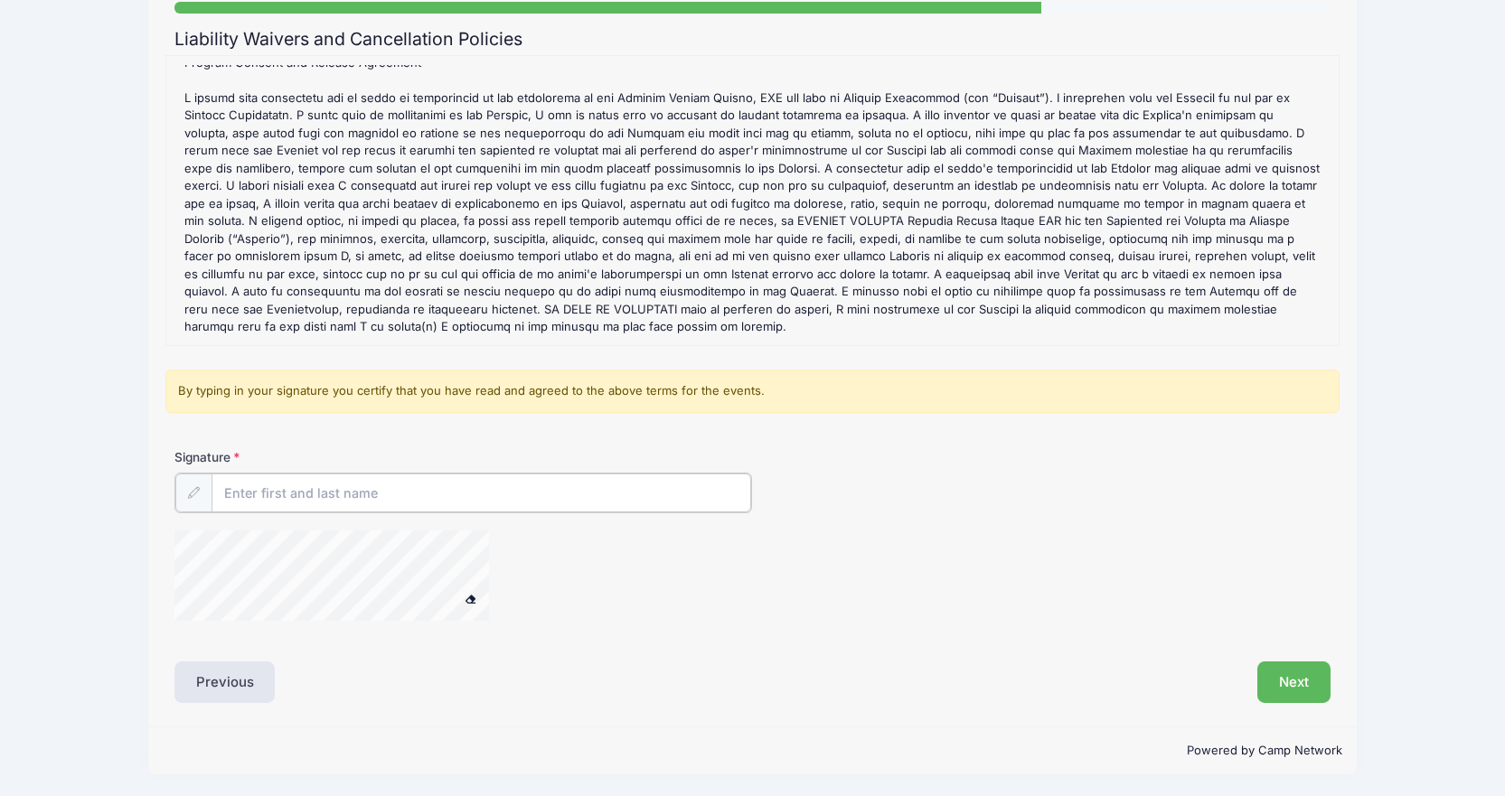
click at [398, 499] on input "Signature" at bounding box center [481, 492] width 540 height 39
type input "Louis Gehring"
click at [1295, 672] on button "Next" at bounding box center [1293, 681] width 73 height 42
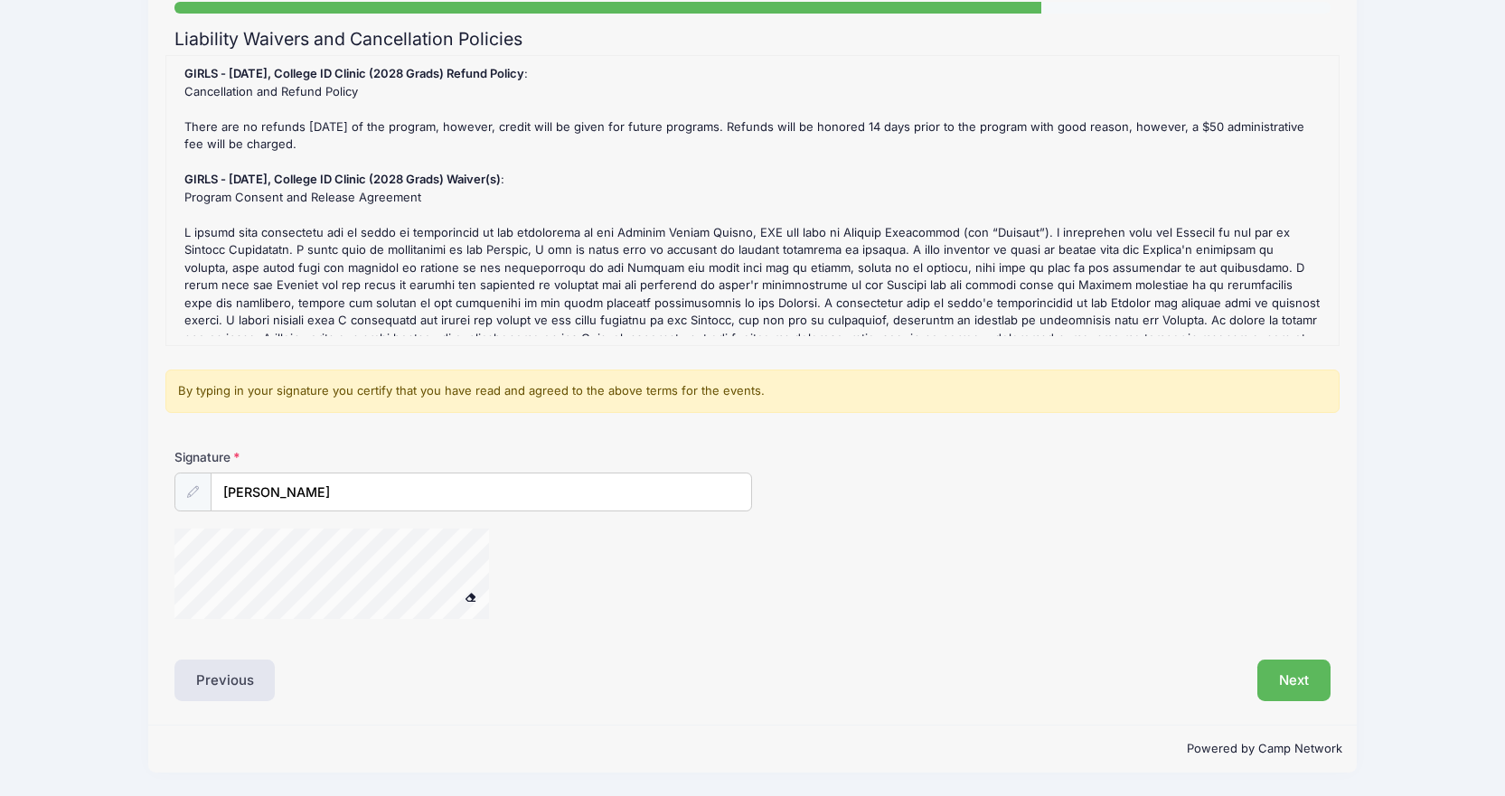
click at [193, 492] on icon at bounding box center [193, 492] width 12 height 12
click at [437, 499] on input "Louis Gehring" at bounding box center [481, 492] width 540 height 39
click at [435, 398] on div "By typing in your signature you certify that you have read and agreed to the ab…" at bounding box center [752, 391] width 1174 height 43
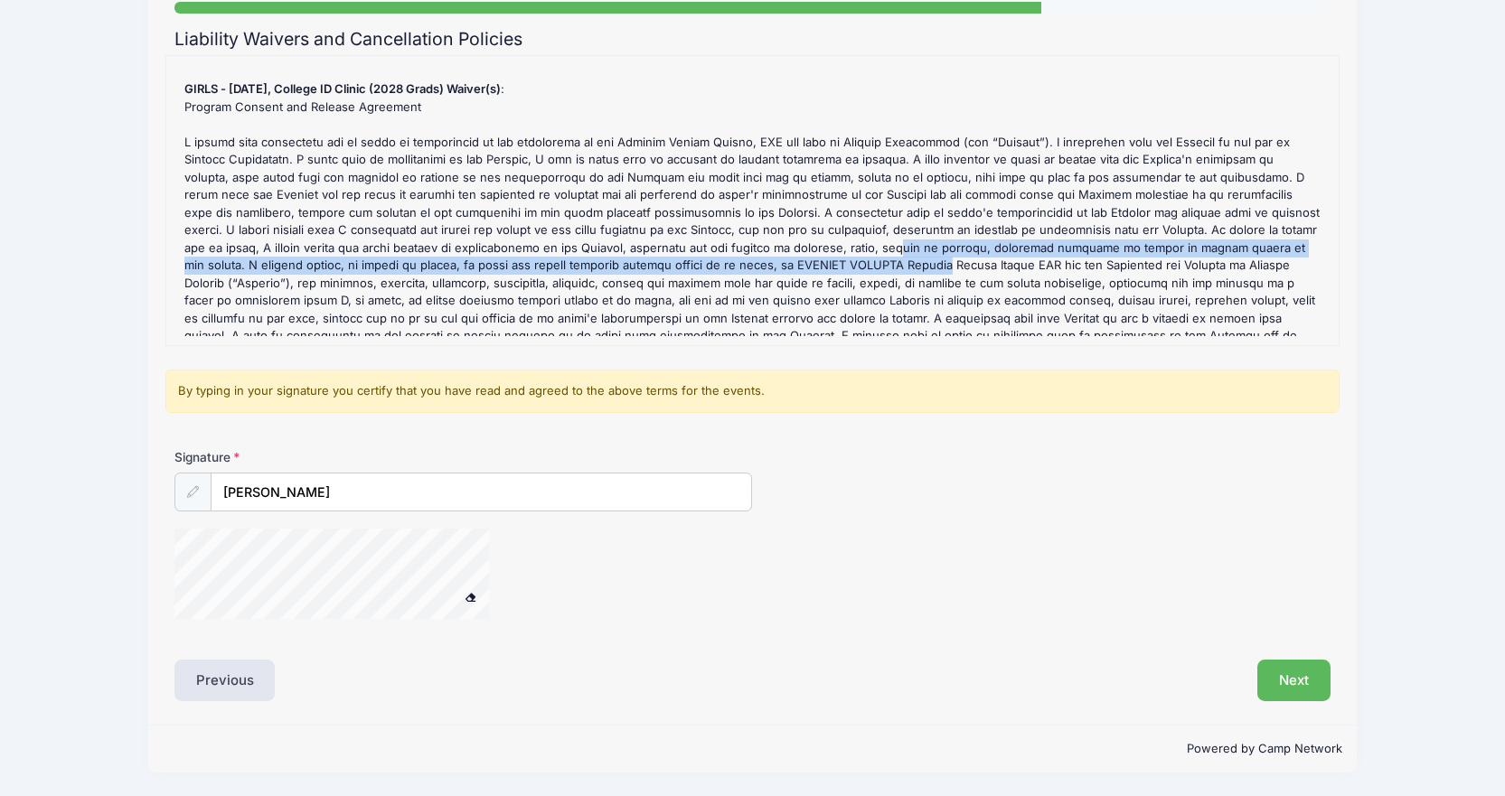
click at [655, 258] on div "GIRLS - October 11, College ID Clinic (2028 Grads) Refund Policy : Cancellation…" at bounding box center [752, 200] width 1154 height 271
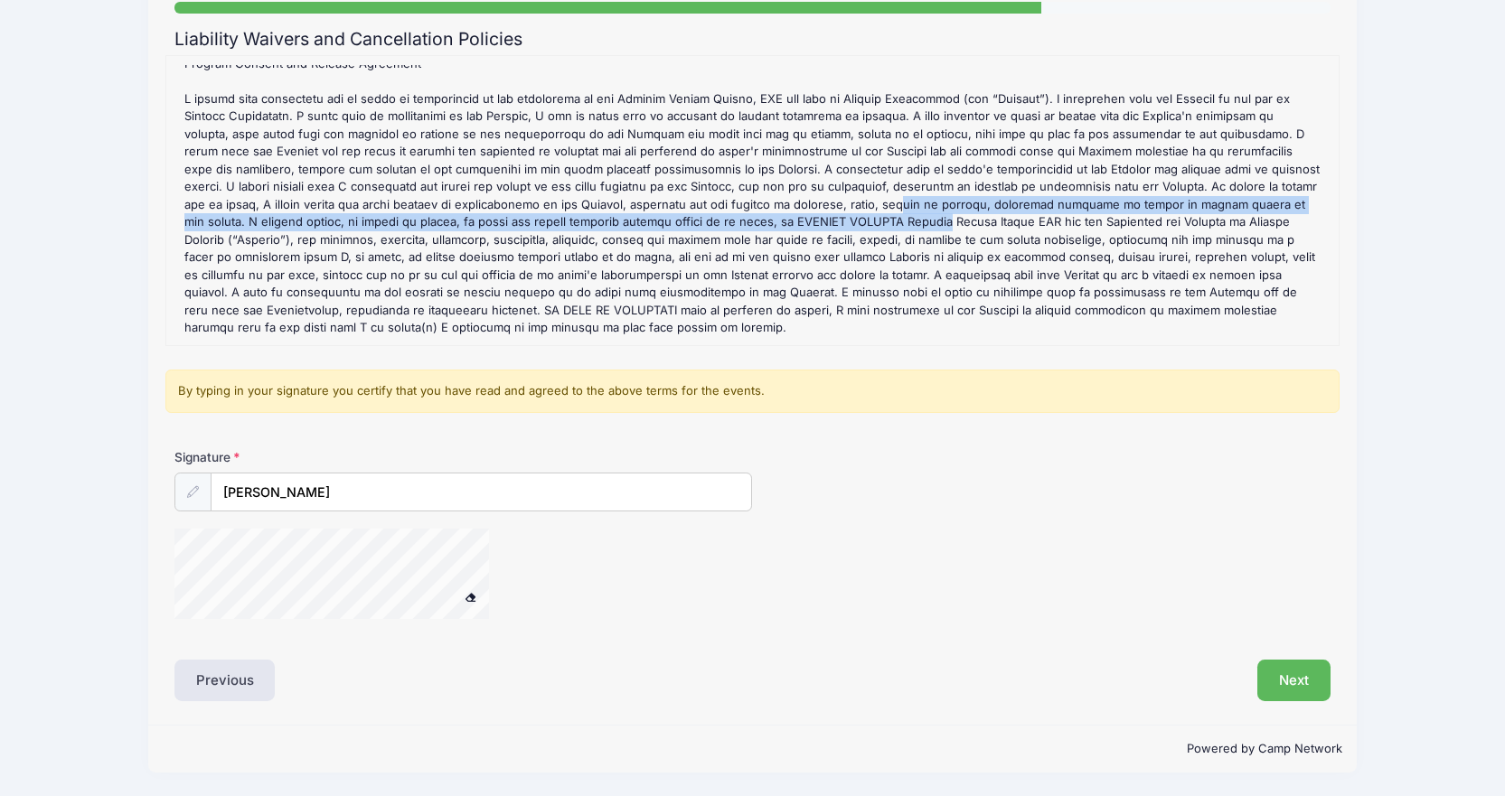
scroll to position [135, 0]
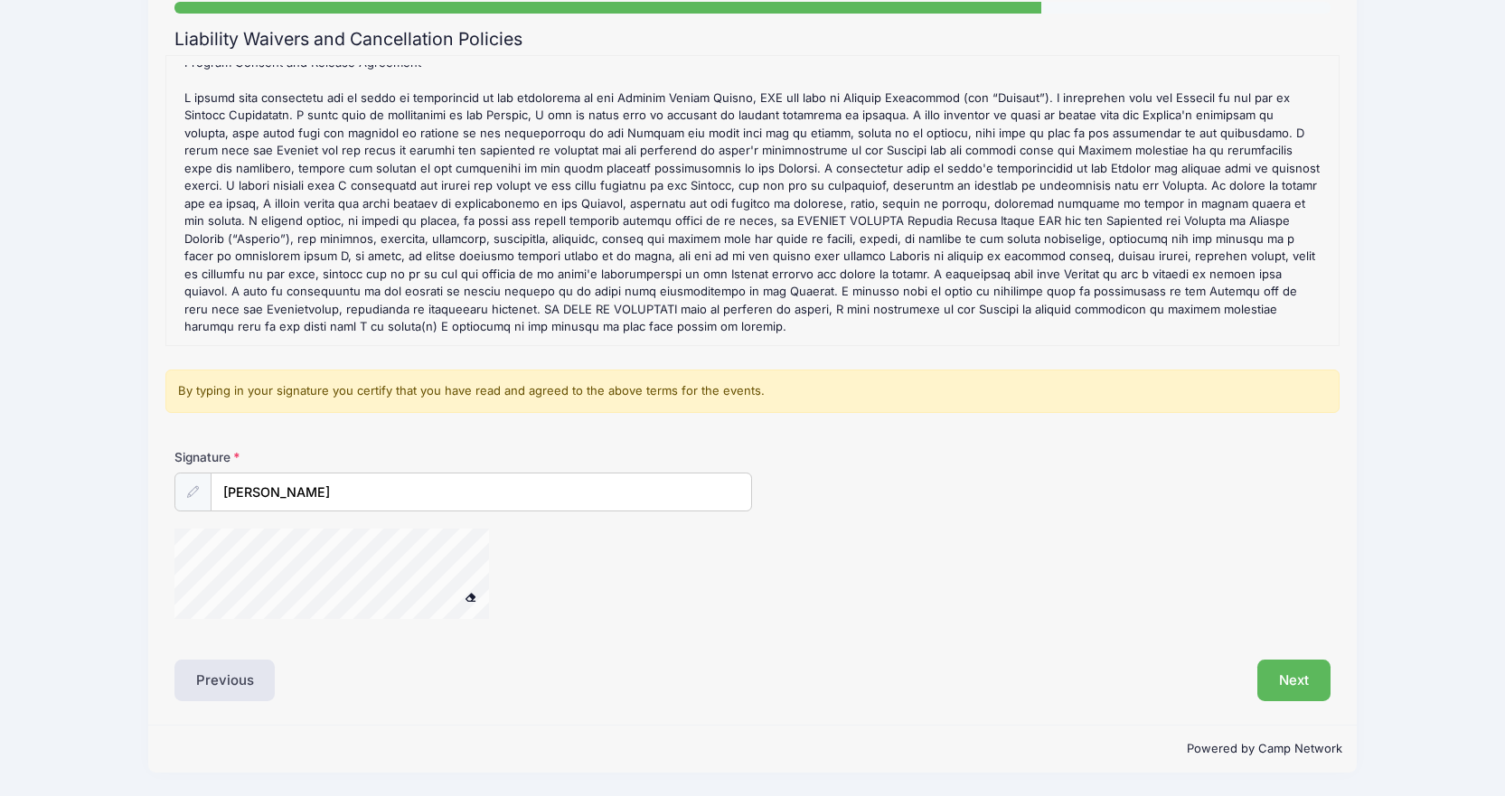
click at [355, 396] on div "By typing in your signature you certify that you have read and agreed to the ab…" at bounding box center [752, 391] width 1174 height 43
click at [325, 500] on input "Louis Gehring" at bounding box center [481, 492] width 540 height 39
click at [1315, 672] on button "Next" at bounding box center [1293, 681] width 73 height 42
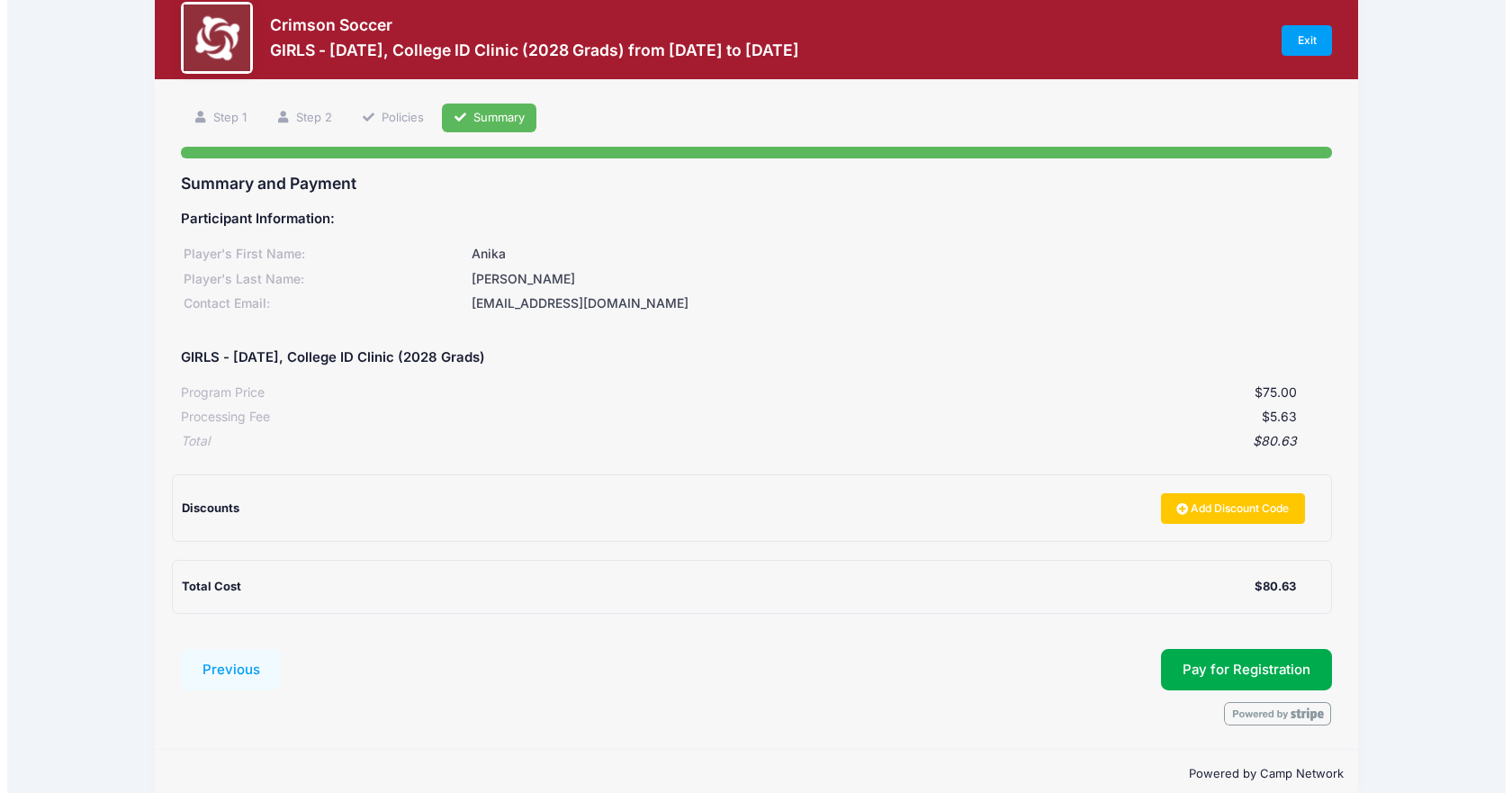
scroll to position [61, 0]
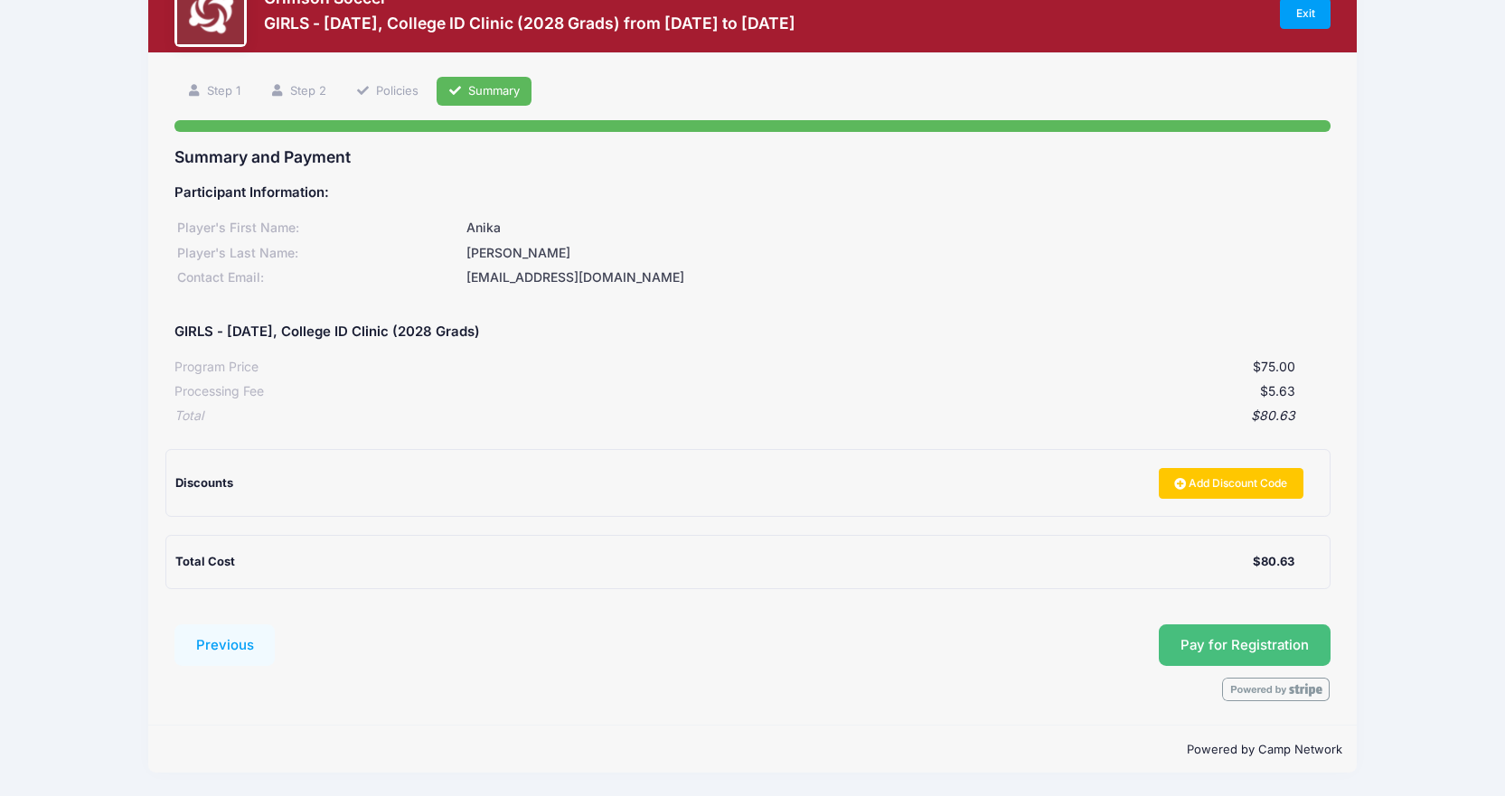
click at [1261, 648] on button "Pay for Registration" at bounding box center [1244, 645] width 172 height 42
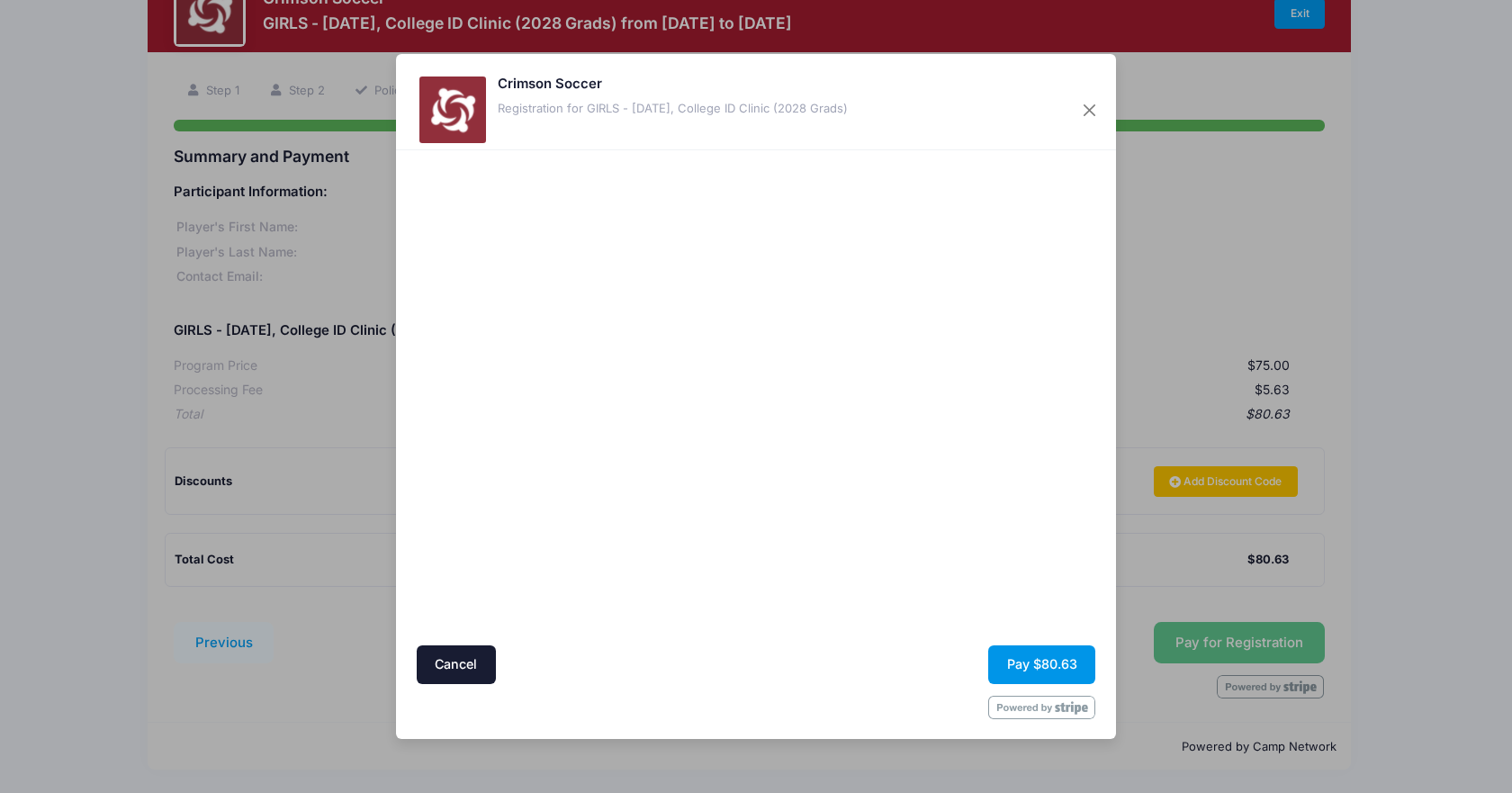
click at [1011, 671] on button "Pay $80.63" at bounding box center [1042, 664] width 108 height 39
